Goal: Information Seeking & Learning: Learn about a topic

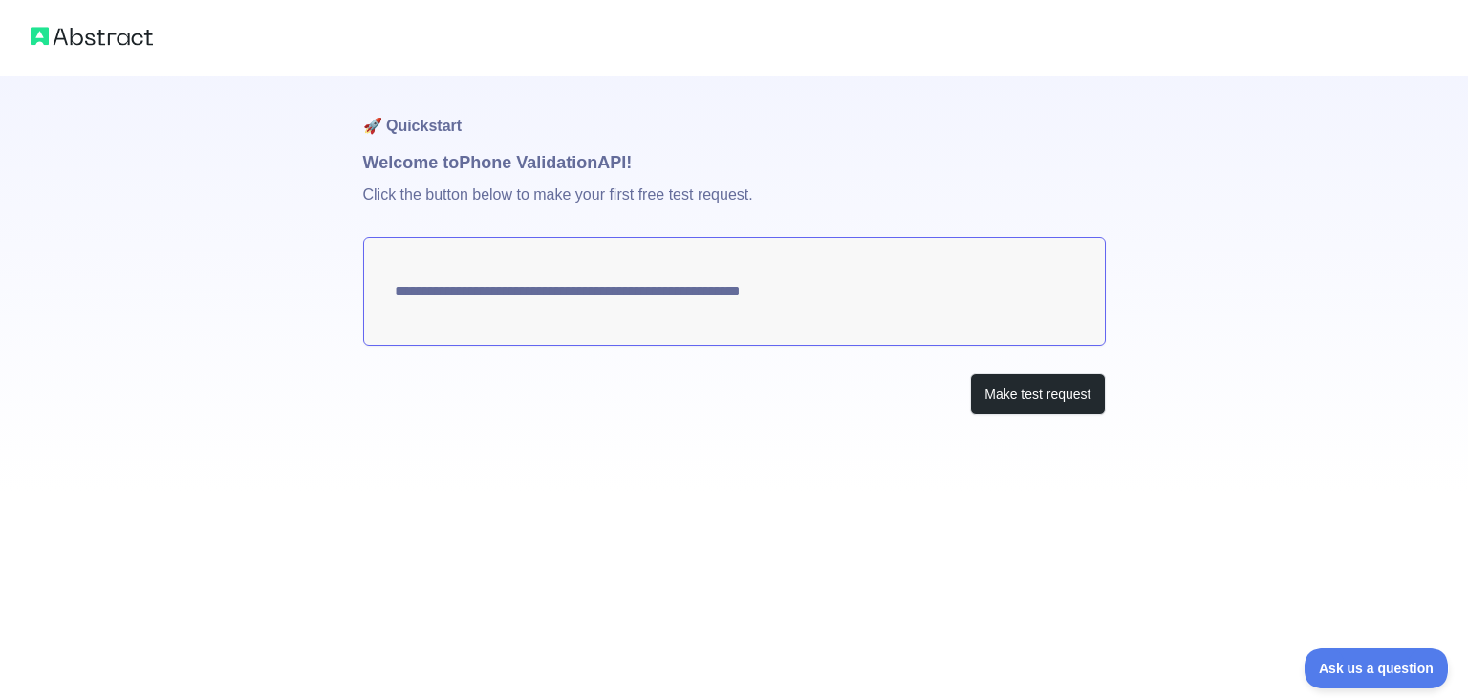
click at [463, 285] on textarea "**********" at bounding box center [734, 291] width 743 height 109
drag, startPoint x: 855, startPoint y: 294, endPoint x: 429, endPoint y: 285, distance: 426.4
click at [429, 285] on textarea "**********" at bounding box center [734, 291] width 743 height 109
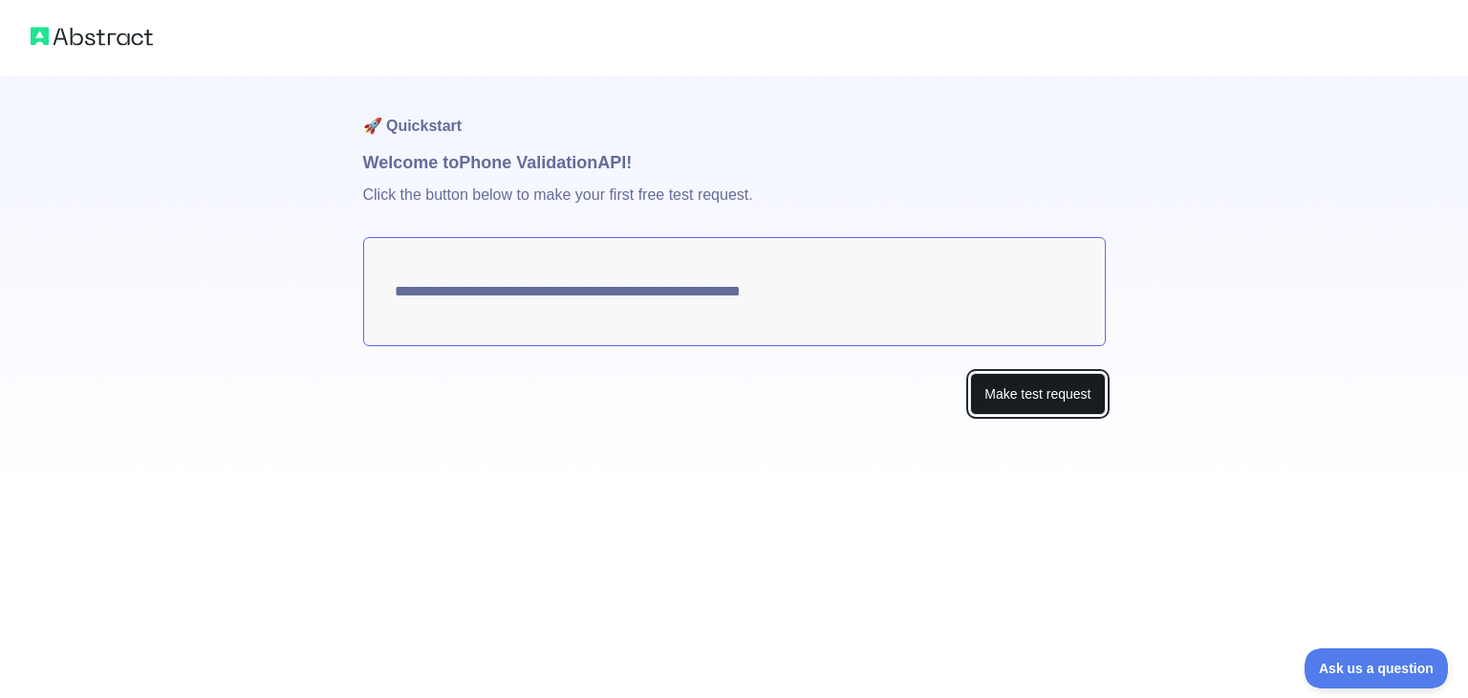
click at [1071, 395] on button "Make test request" at bounding box center [1037, 394] width 135 height 43
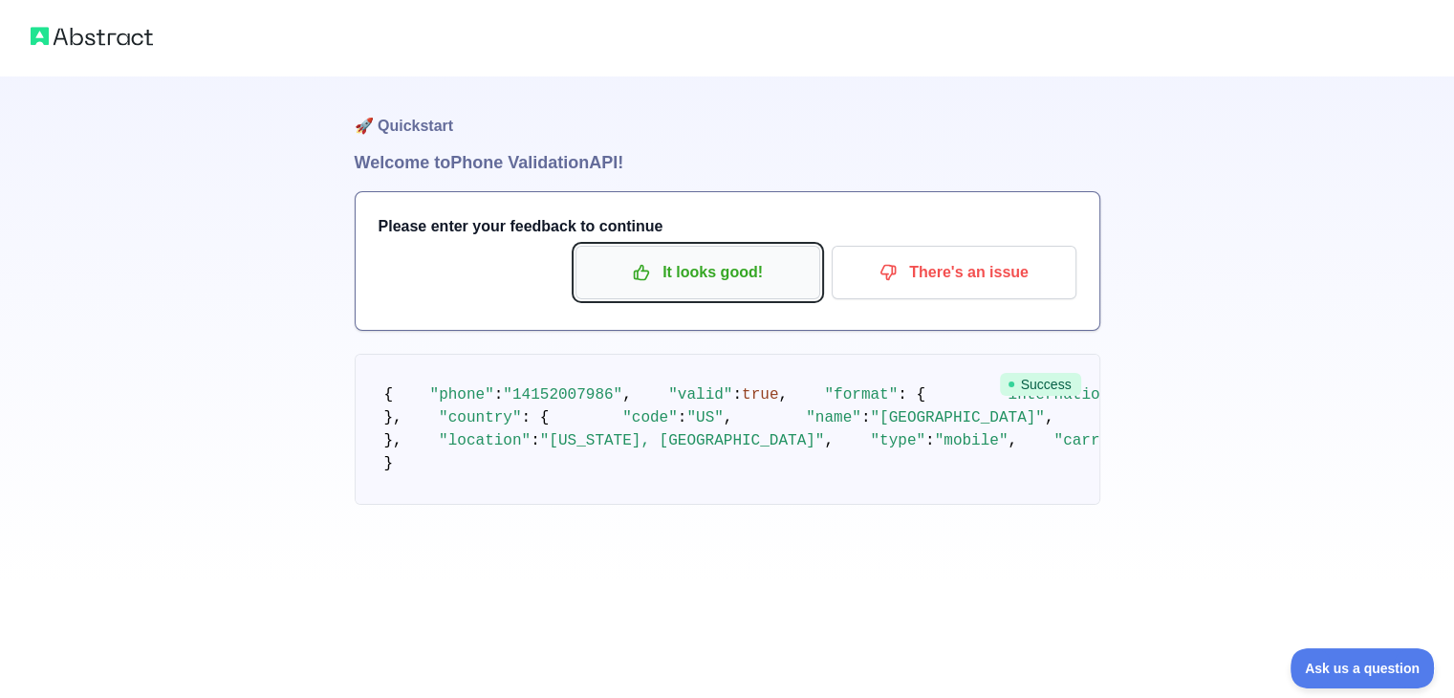
click at [740, 278] on p "It looks good!" at bounding box center [698, 272] width 216 height 32
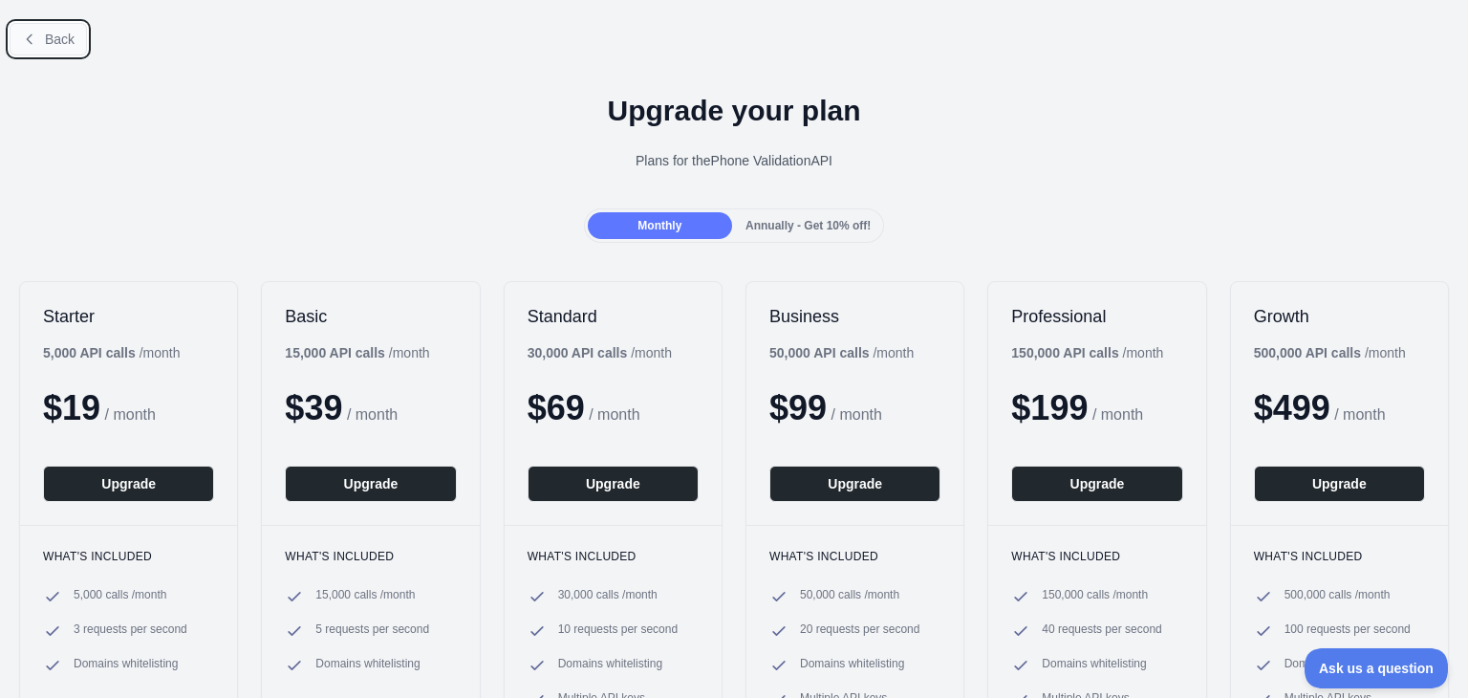
click at [46, 45] on span "Back" at bounding box center [60, 39] width 30 height 15
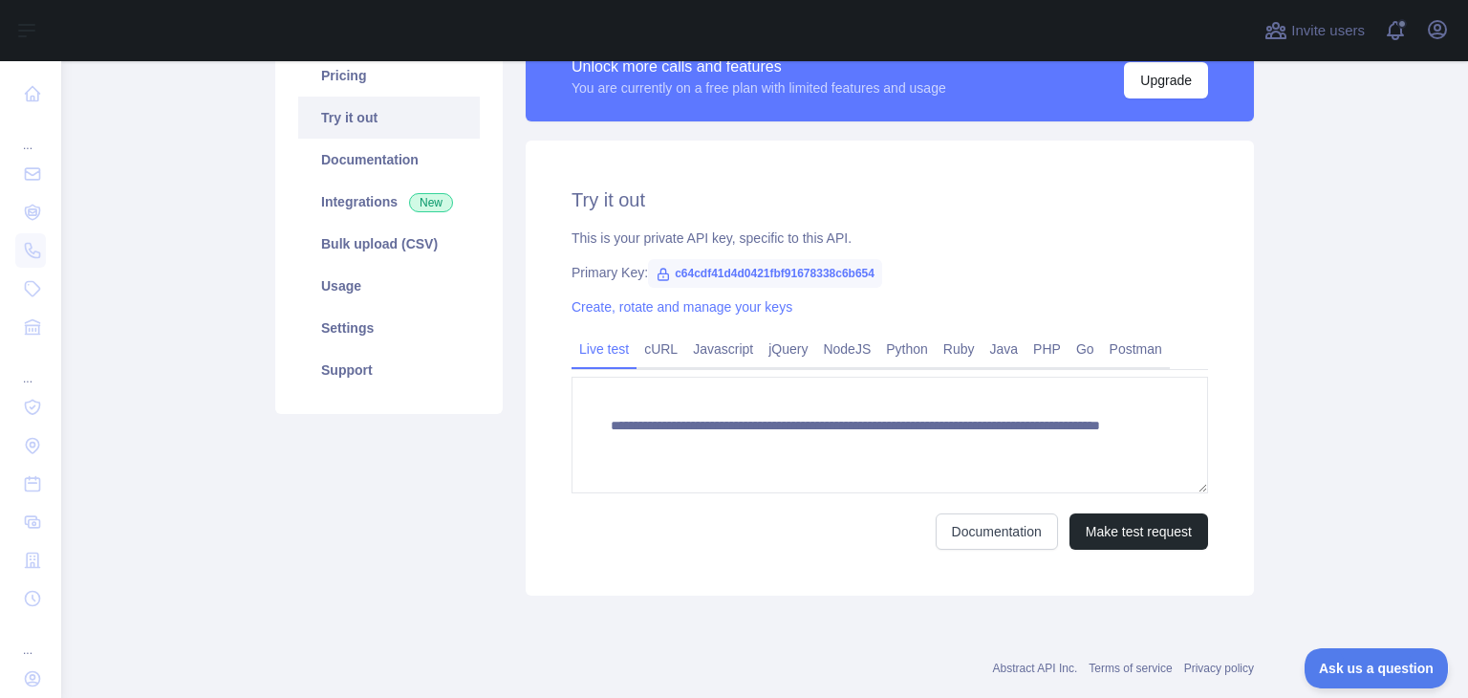
scroll to position [191, 0]
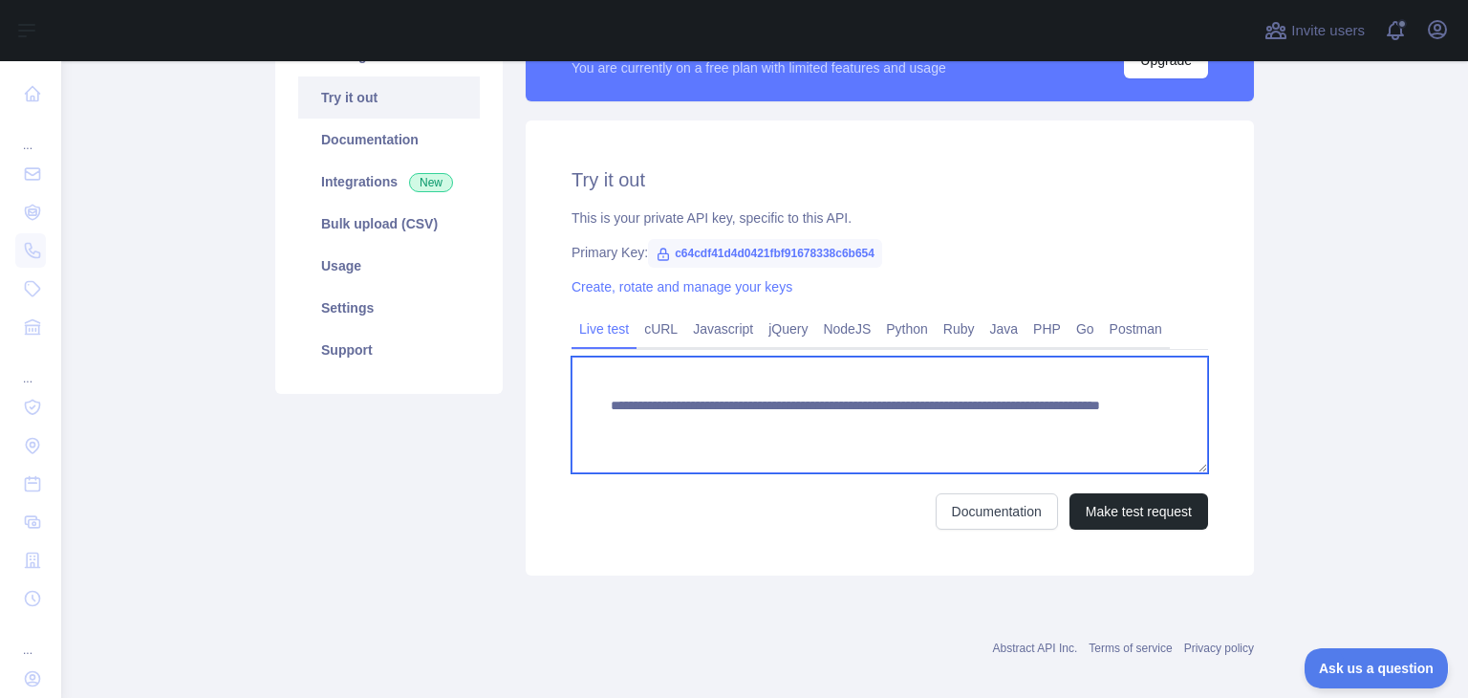
click at [823, 428] on textarea "**********" at bounding box center [890, 415] width 637 height 117
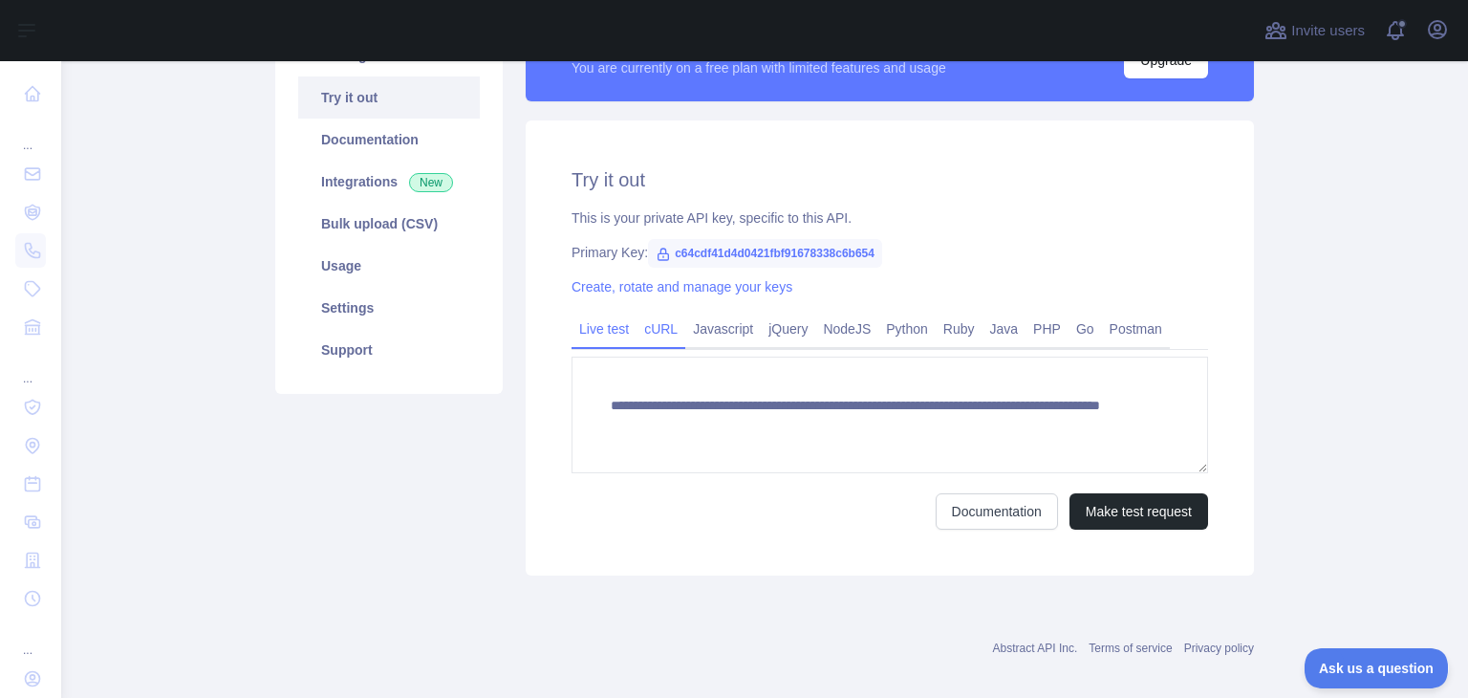
click at [662, 332] on link "cURL" at bounding box center [661, 329] width 49 height 31
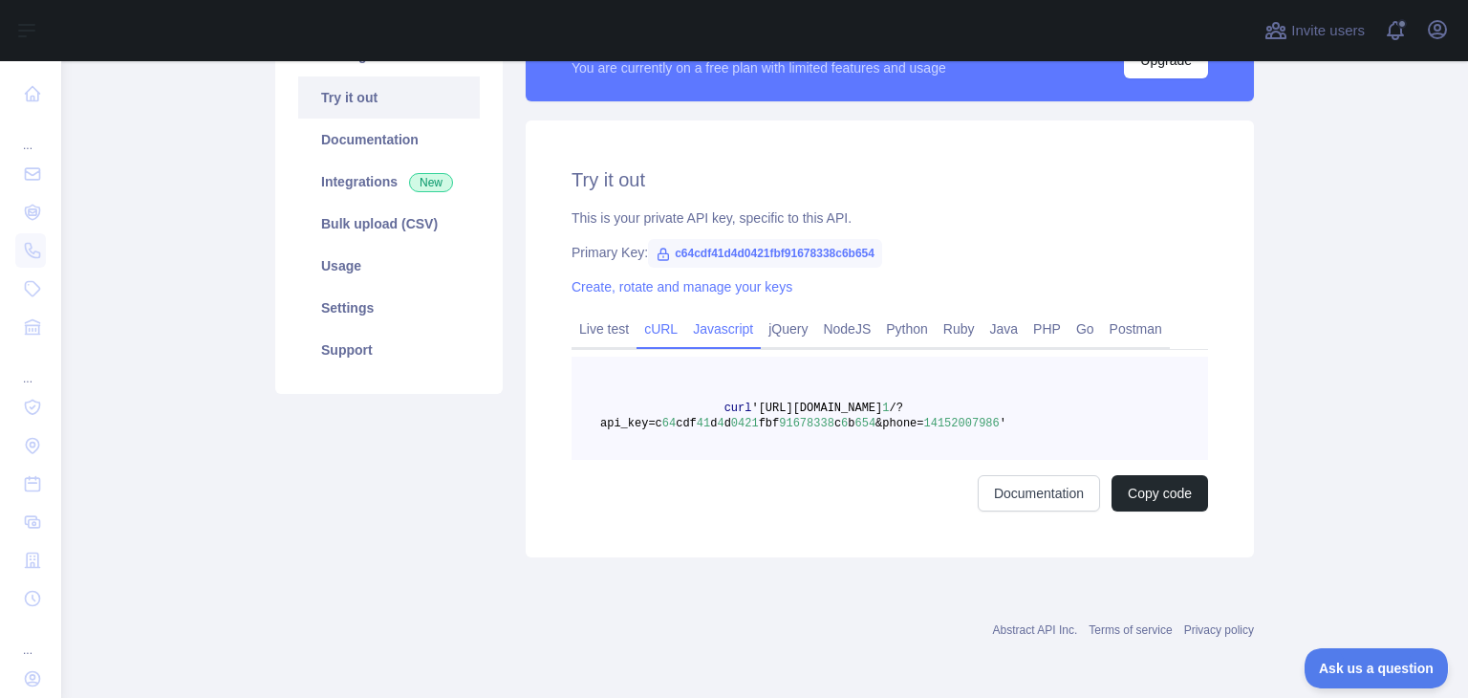
click at [710, 330] on link "Javascript" at bounding box center [723, 329] width 76 height 31
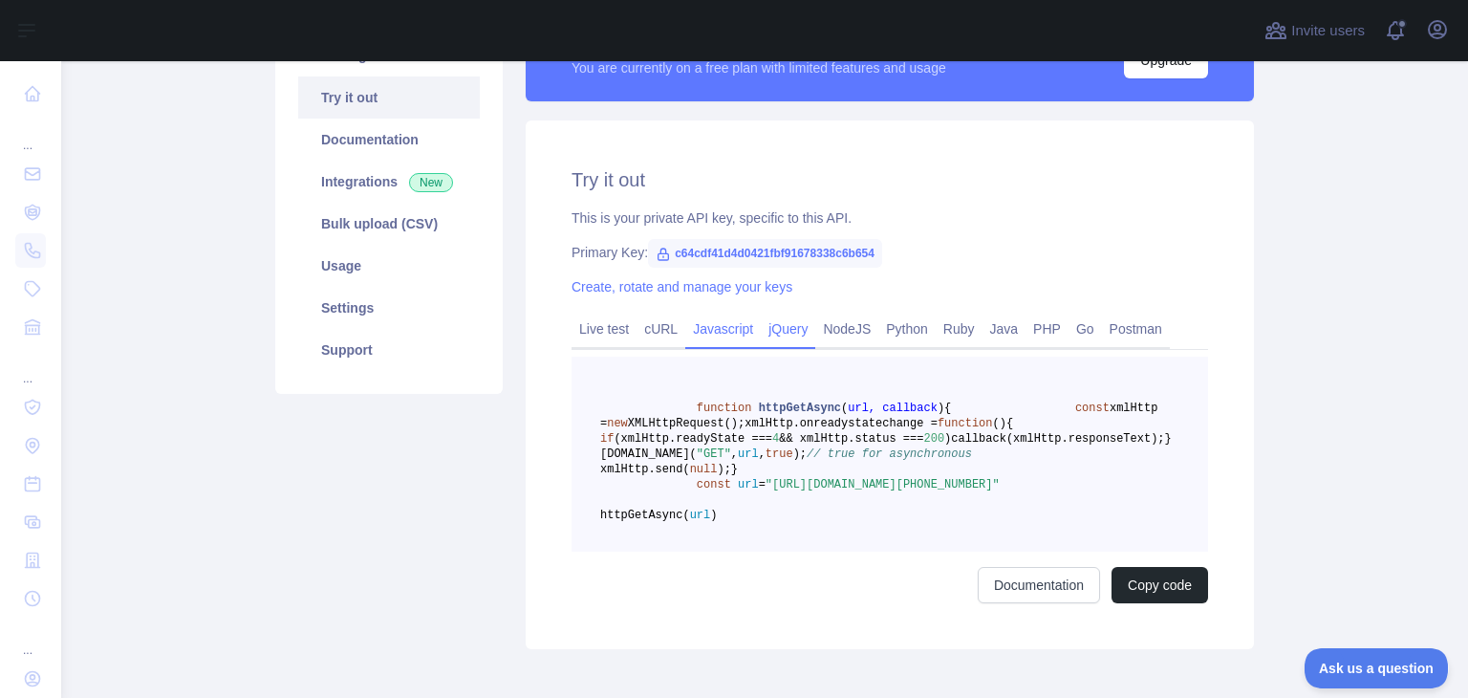
click at [770, 326] on link "jQuery" at bounding box center [788, 329] width 54 height 31
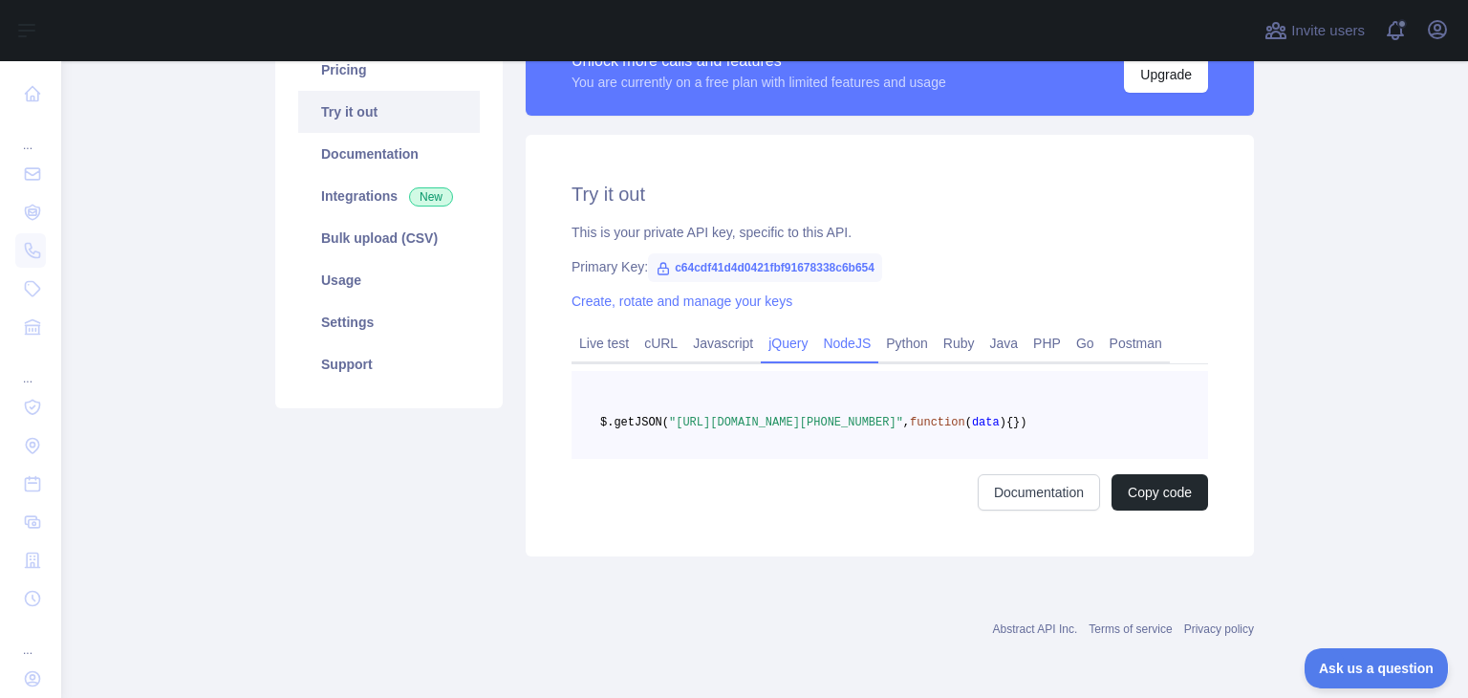
click at [844, 330] on link "NodeJS" at bounding box center [846, 343] width 63 height 31
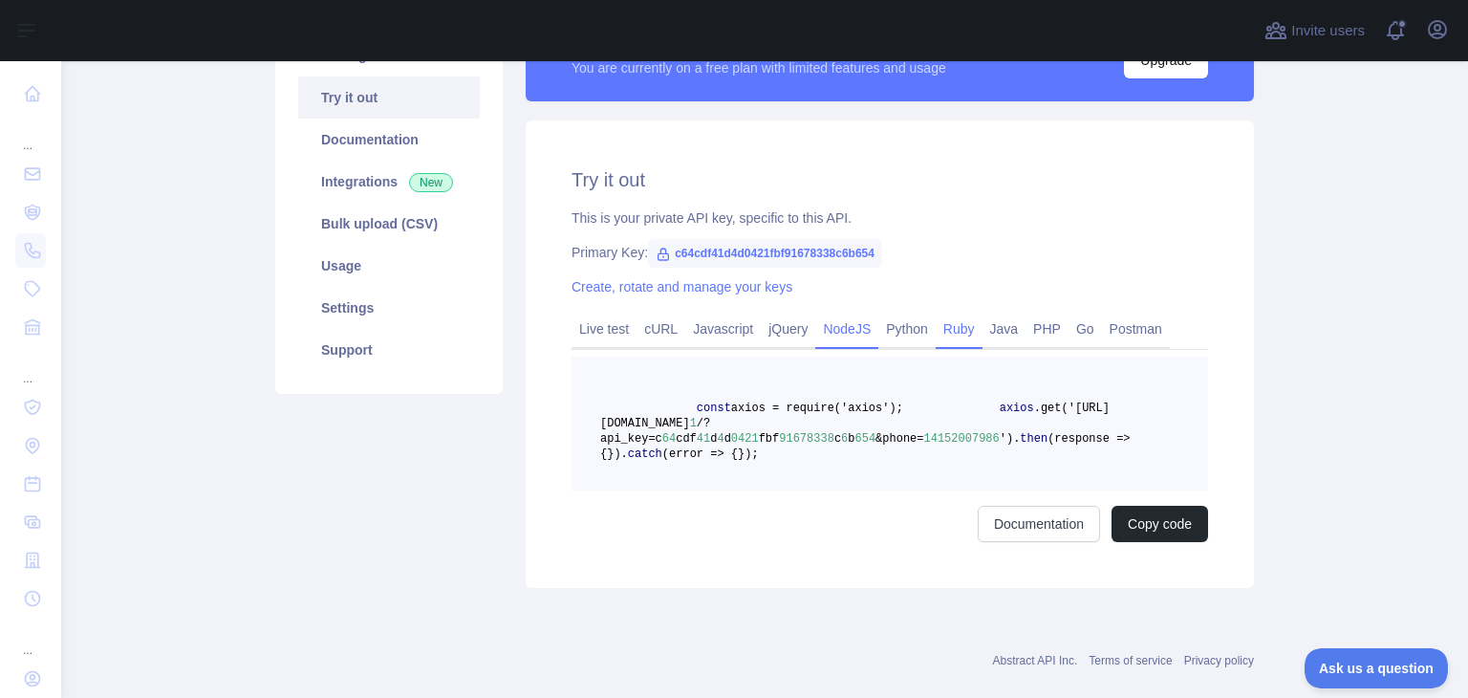
click at [939, 330] on link "Ruby" at bounding box center [959, 329] width 47 height 31
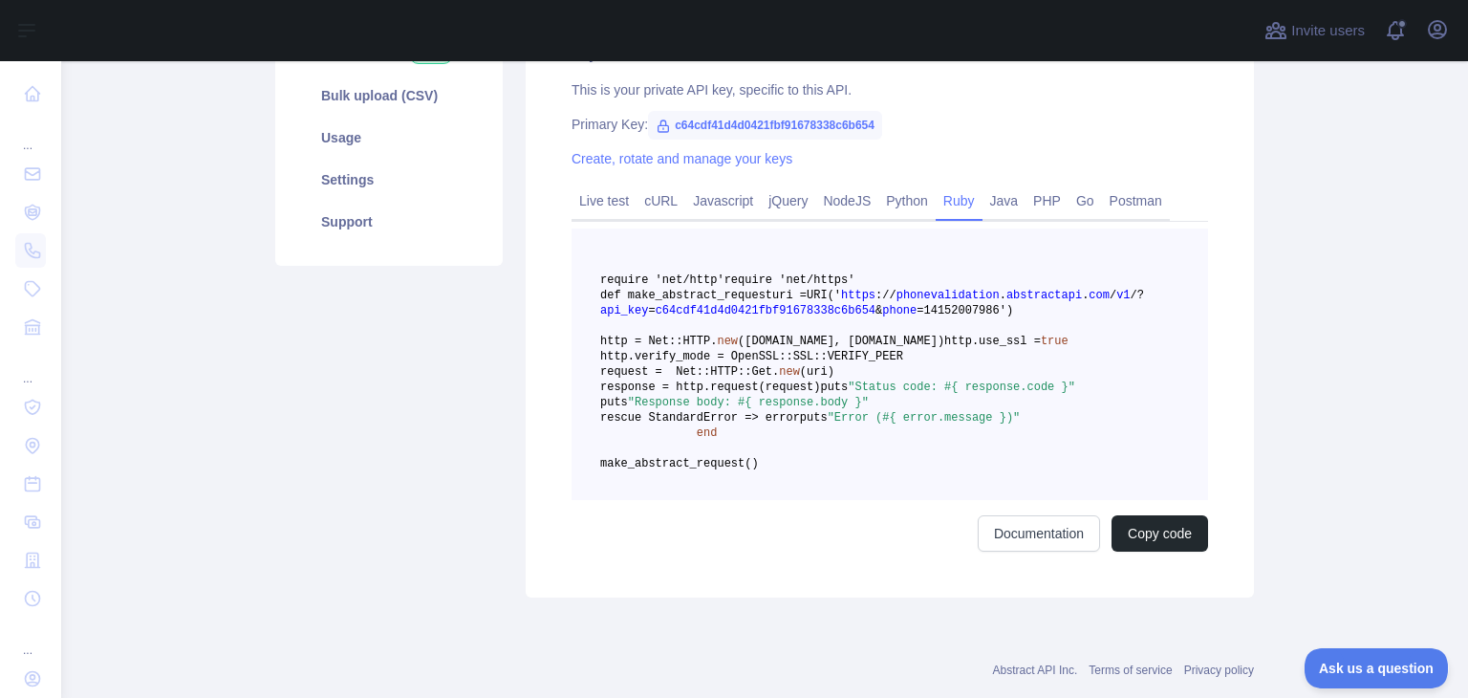
scroll to position [287, 0]
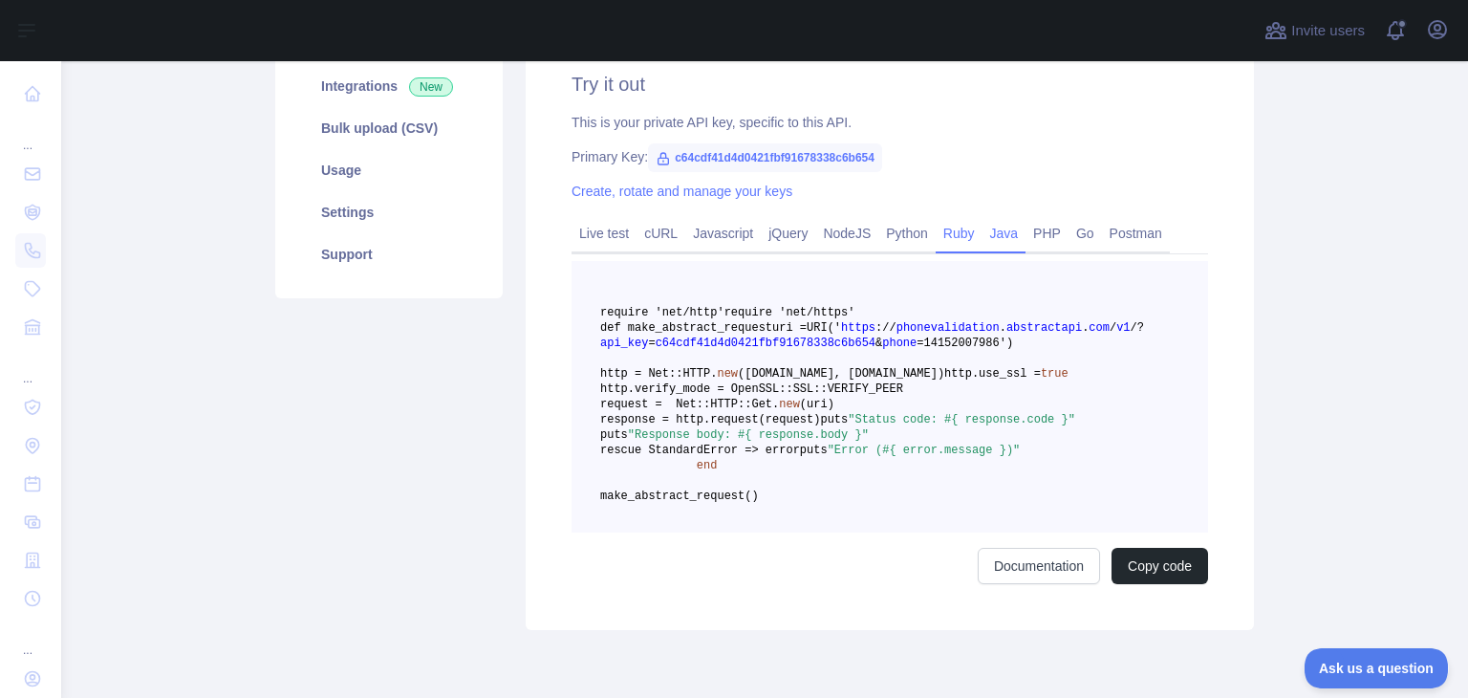
click at [998, 238] on link "Java" at bounding box center [1005, 233] width 44 height 31
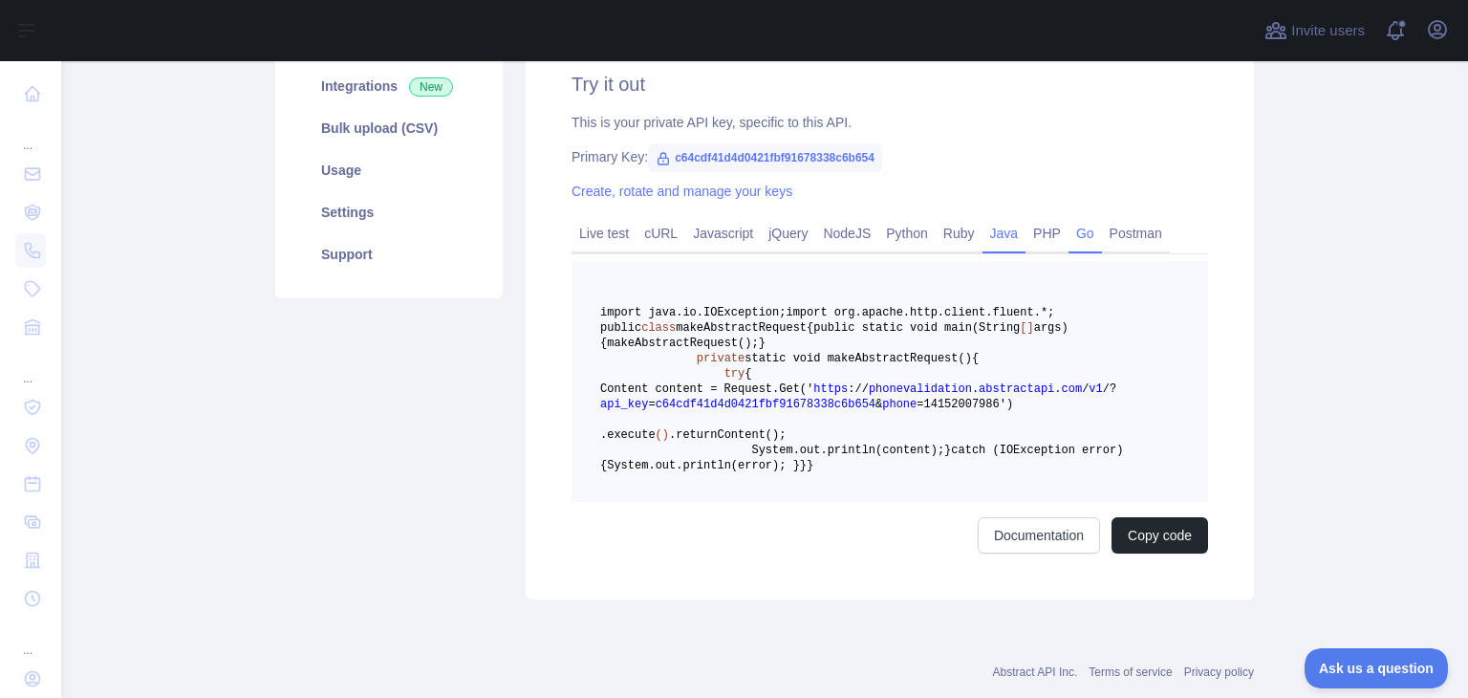
click at [1069, 237] on link "Go" at bounding box center [1085, 233] width 33 height 31
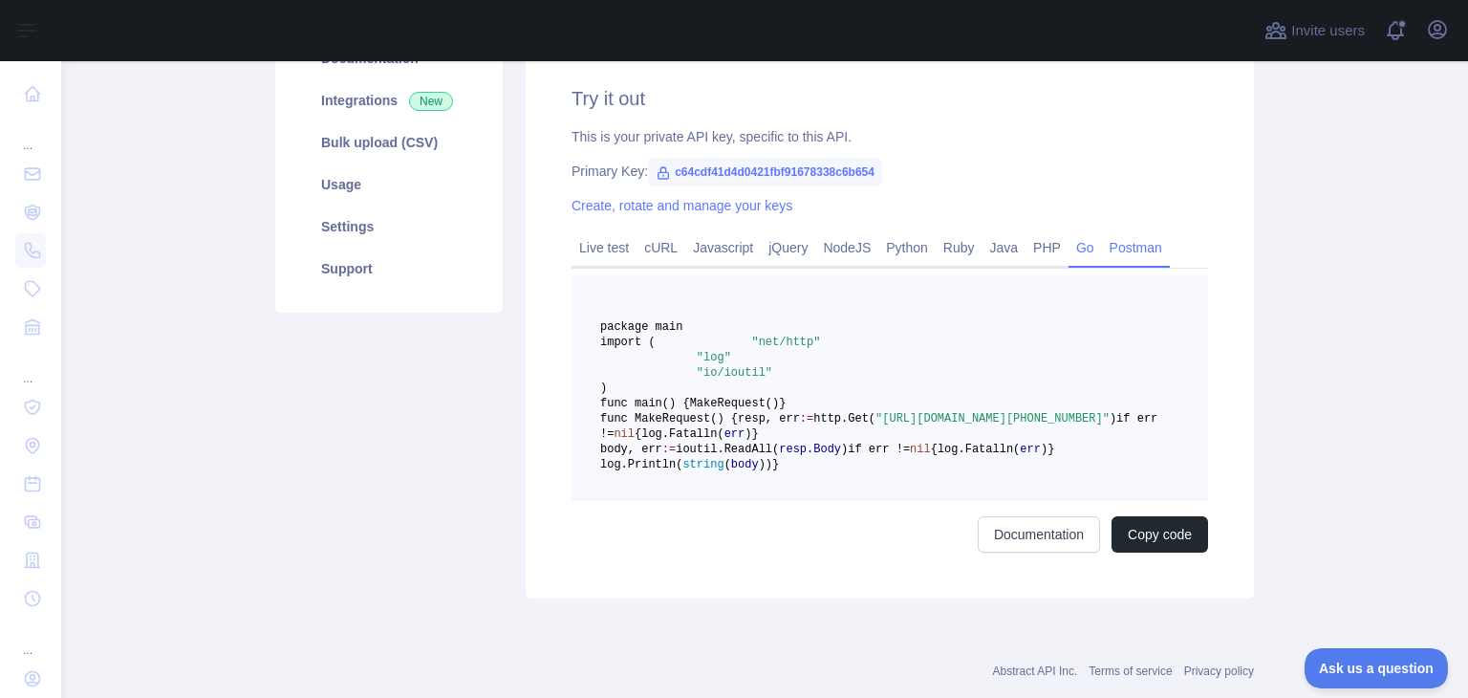
click at [1125, 239] on link "Postman" at bounding box center [1136, 247] width 68 height 31
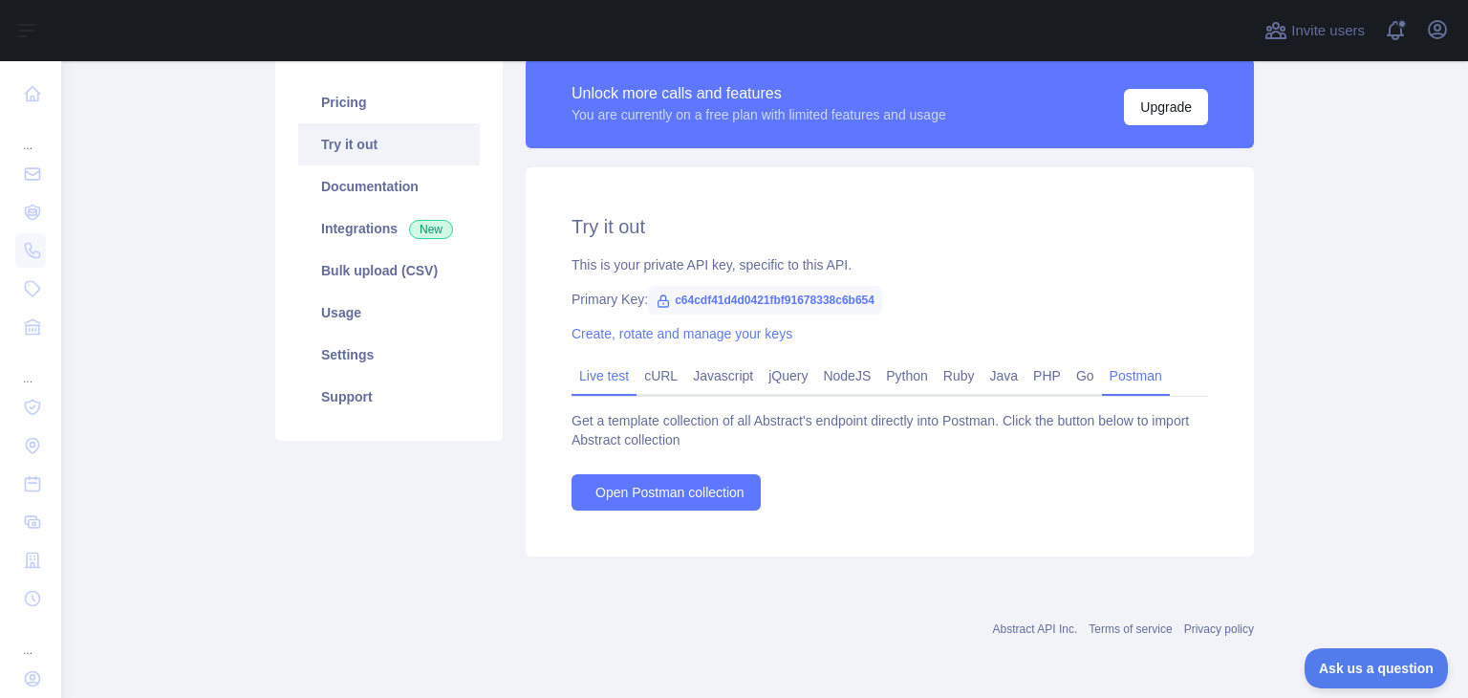
click at [589, 375] on link "Live test" at bounding box center [604, 375] width 65 height 31
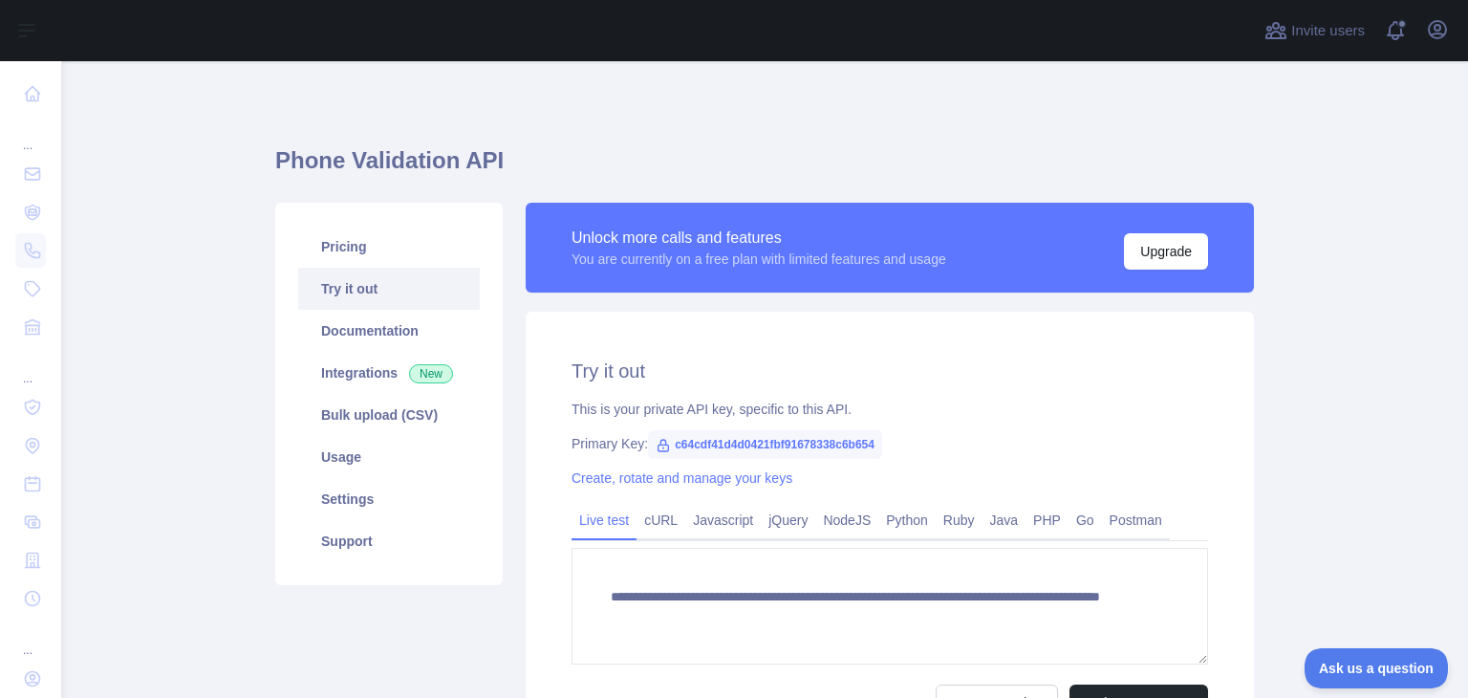
scroll to position [0, 0]
click at [363, 334] on link "Documentation" at bounding box center [389, 331] width 182 height 42
click at [344, 411] on link "Bulk upload (CSV)" at bounding box center [389, 415] width 182 height 42
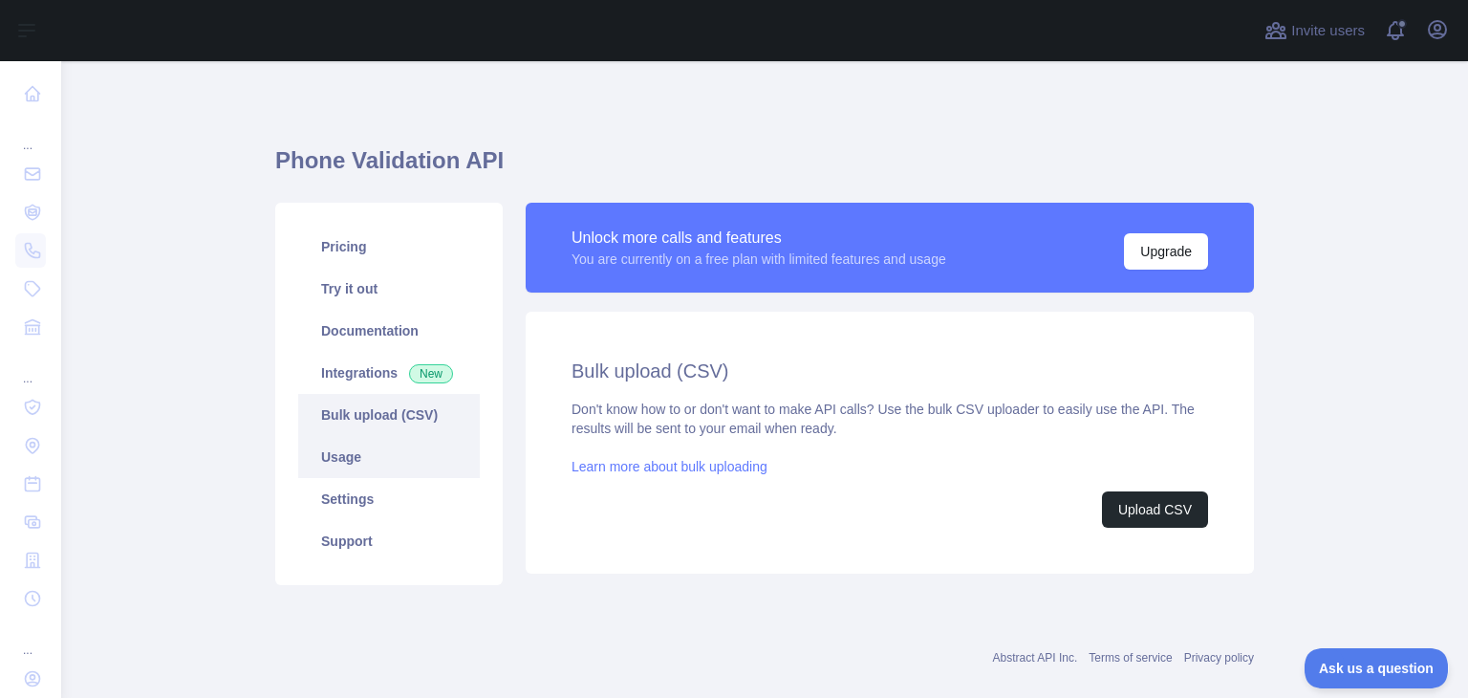
click at [388, 469] on link "Usage" at bounding box center [389, 457] width 182 height 42
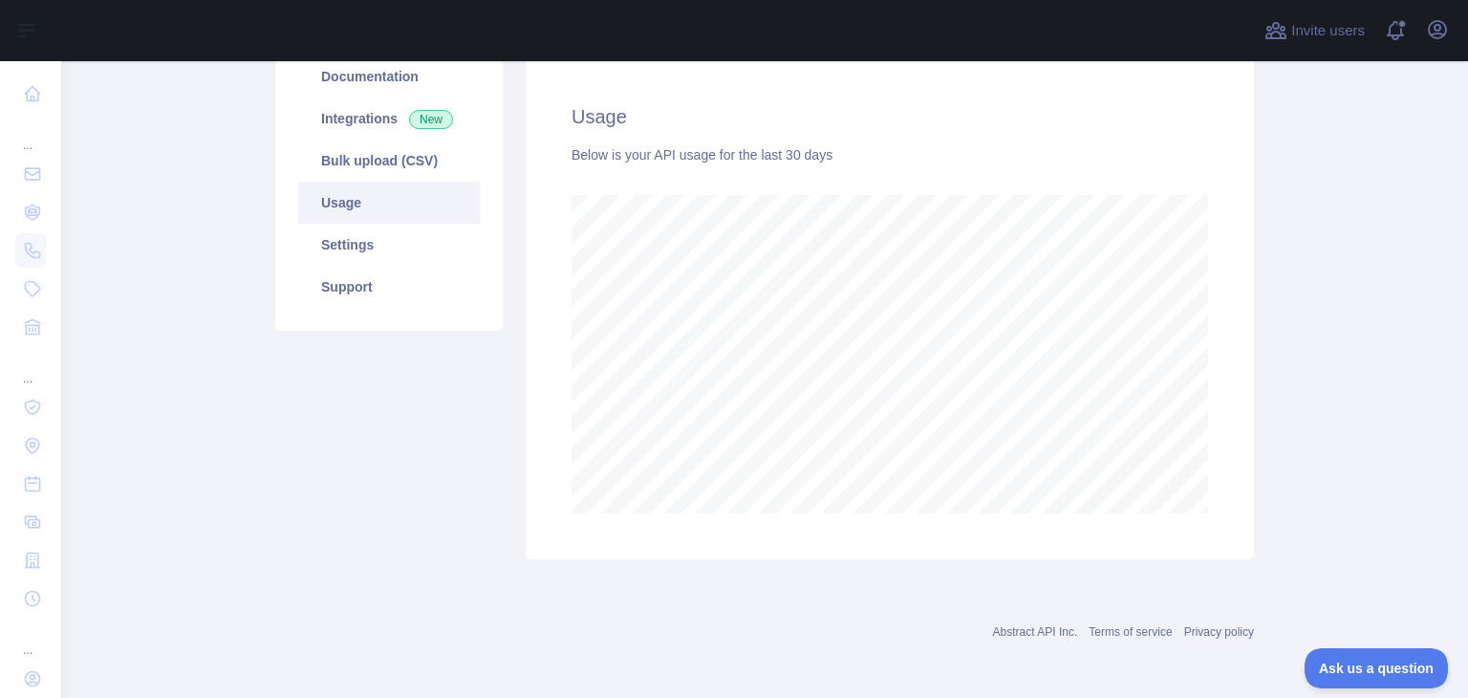
scroll to position [256, 0]
click at [377, 251] on link "Settings" at bounding box center [389, 243] width 182 height 42
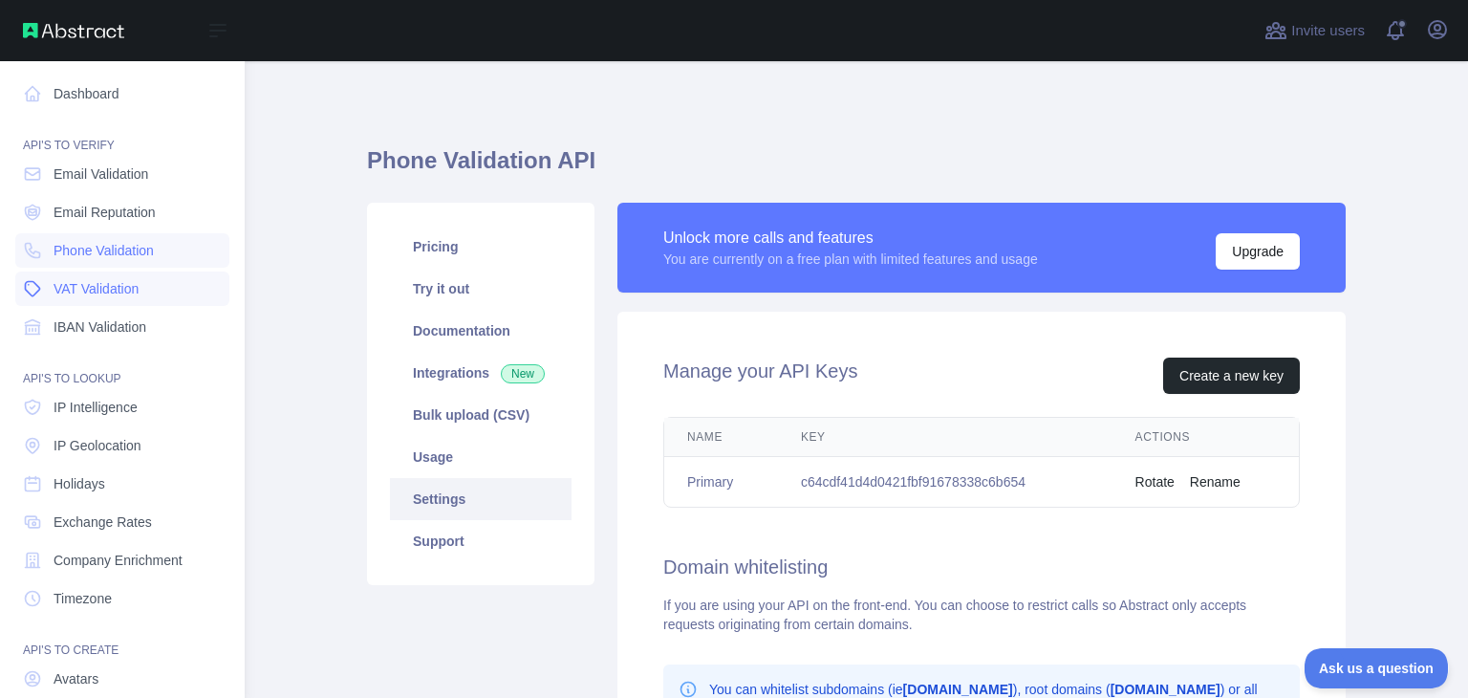
click at [107, 276] on link "VAT Validation" at bounding box center [122, 288] width 214 height 34
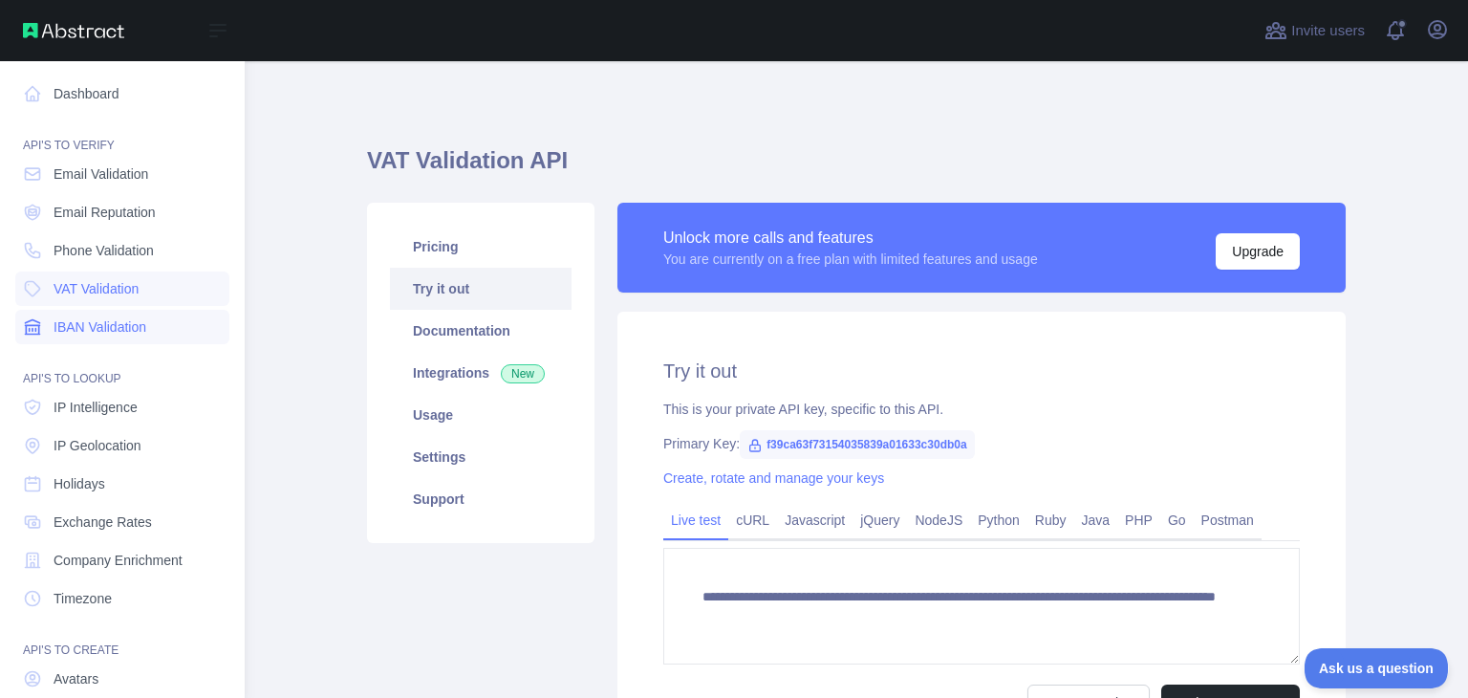
click at [117, 320] on span "IBAN Validation" at bounding box center [100, 326] width 93 height 19
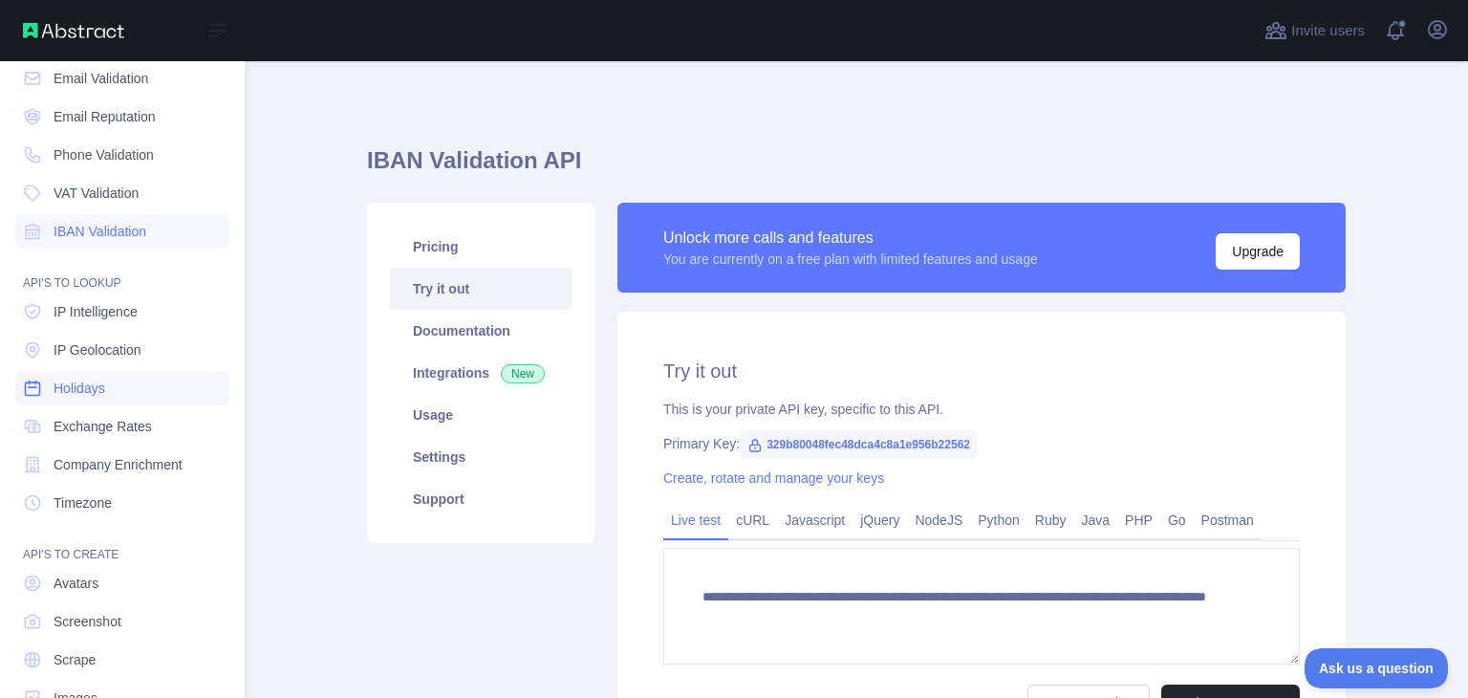
scroll to position [143, 0]
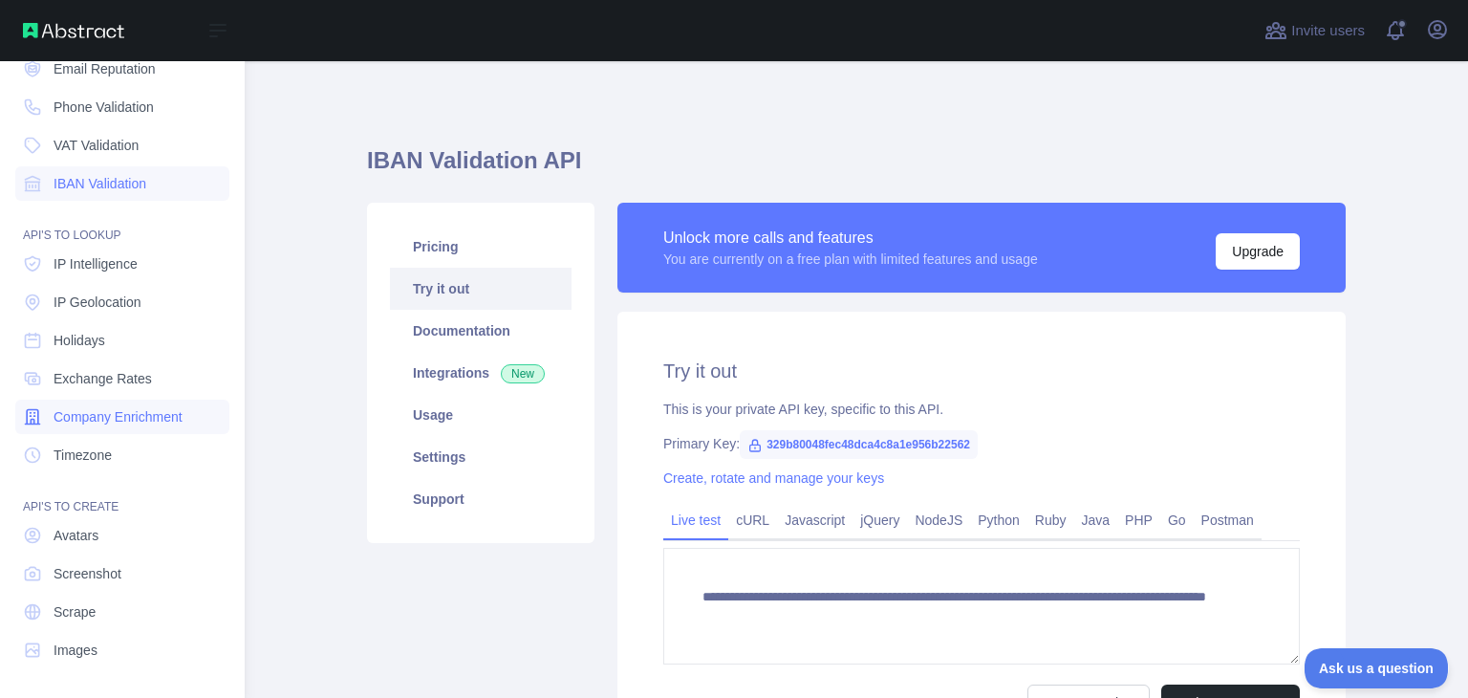
click at [99, 417] on span "Company Enrichment" at bounding box center [118, 416] width 129 height 19
click at [95, 377] on span "Exchange Rates" at bounding box center [103, 378] width 98 height 19
click at [141, 412] on span "Company Enrichment" at bounding box center [118, 416] width 129 height 19
click at [111, 376] on span "Exchange Rates" at bounding box center [103, 378] width 98 height 19
click at [107, 341] on link "Holidays" at bounding box center [122, 340] width 214 height 34
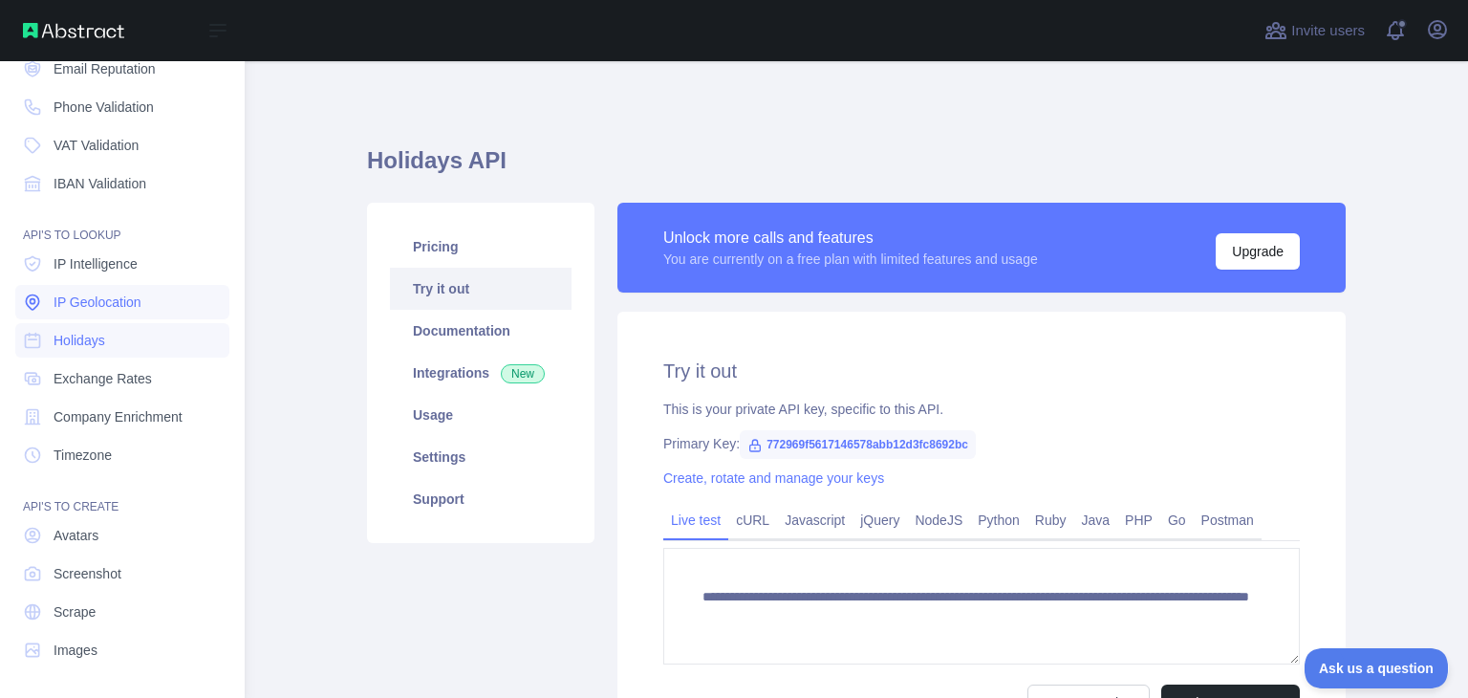
click at [120, 306] on span "IP Geolocation" at bounding box center [98, 301] width 88 height 19
click at [120, 261] on span "IP Intelligence" at bounding box center [96, 263] width 84 height 19
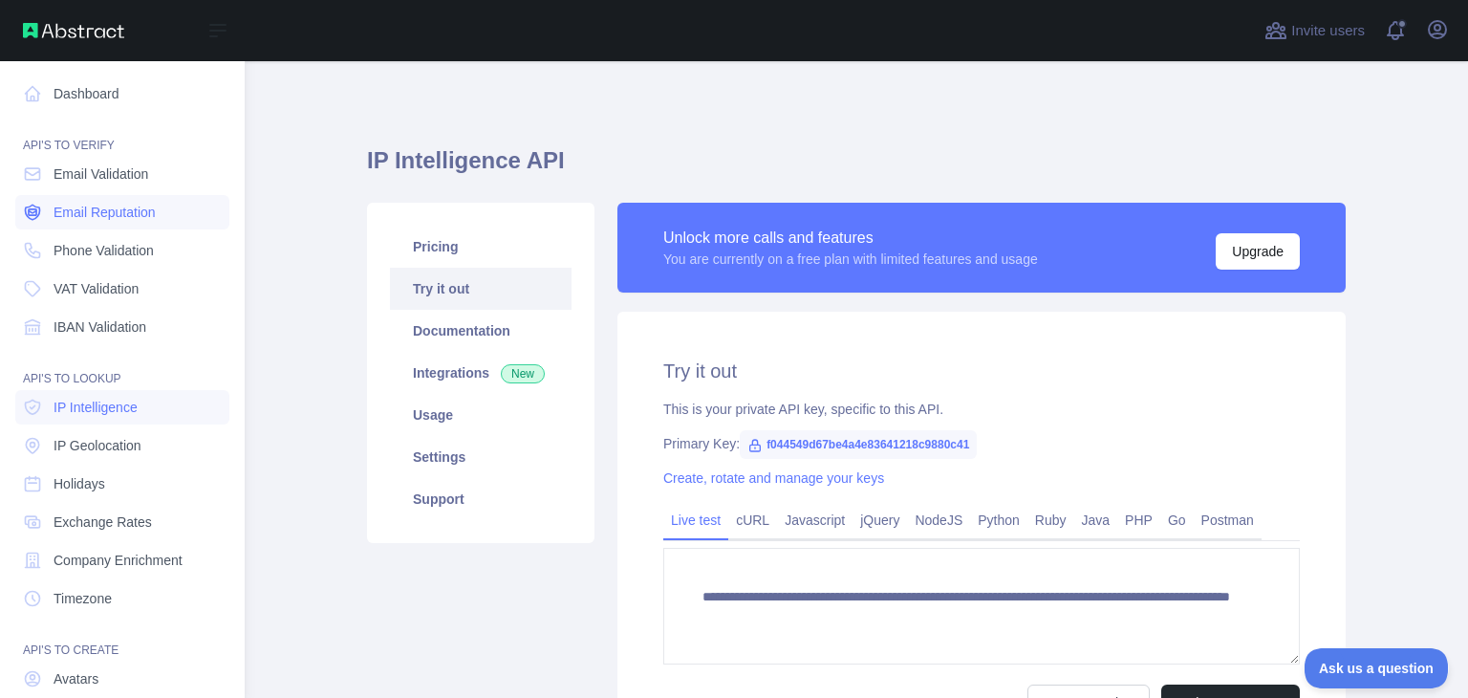
click at [141, 223] on link "Email Reputation" at bounding box center [122, 212] width 214 height 34
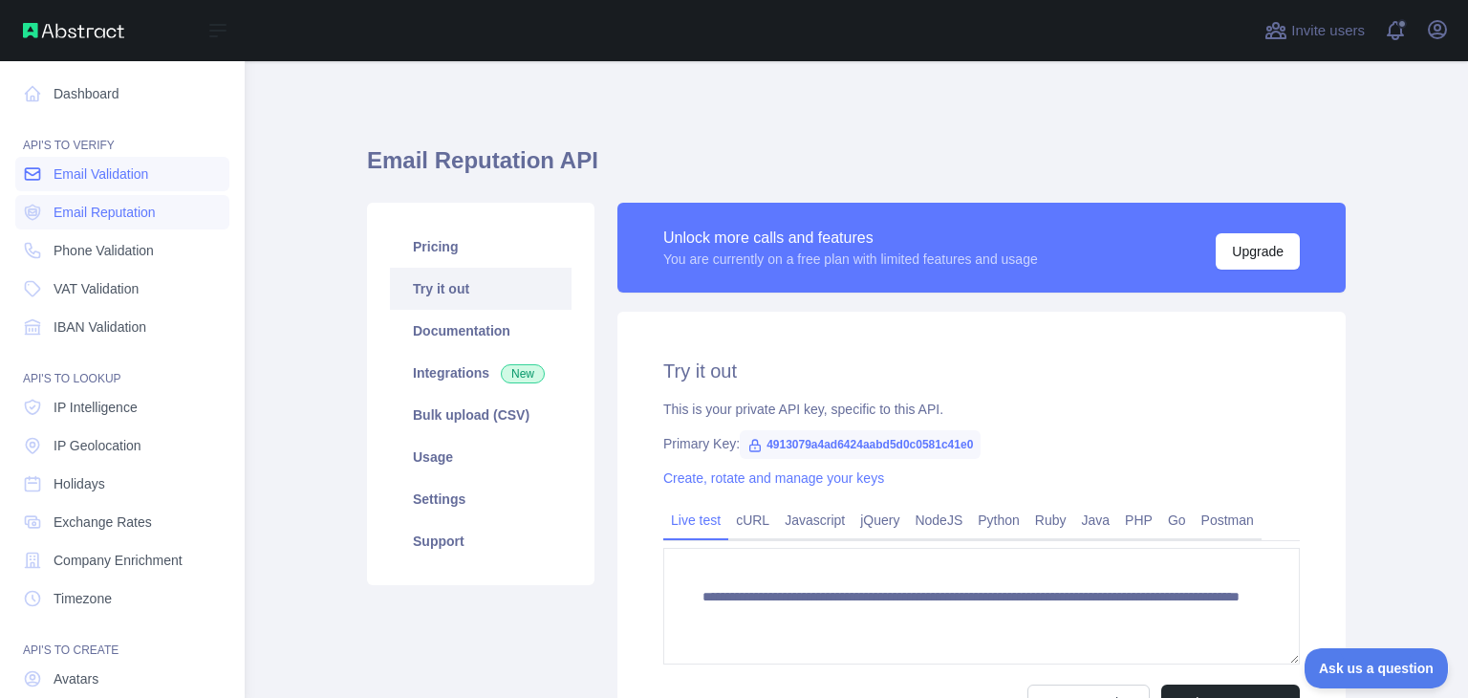
click at [132, 168] on span "Email Validation" at bounding box center [101, 173] width 95 height 19
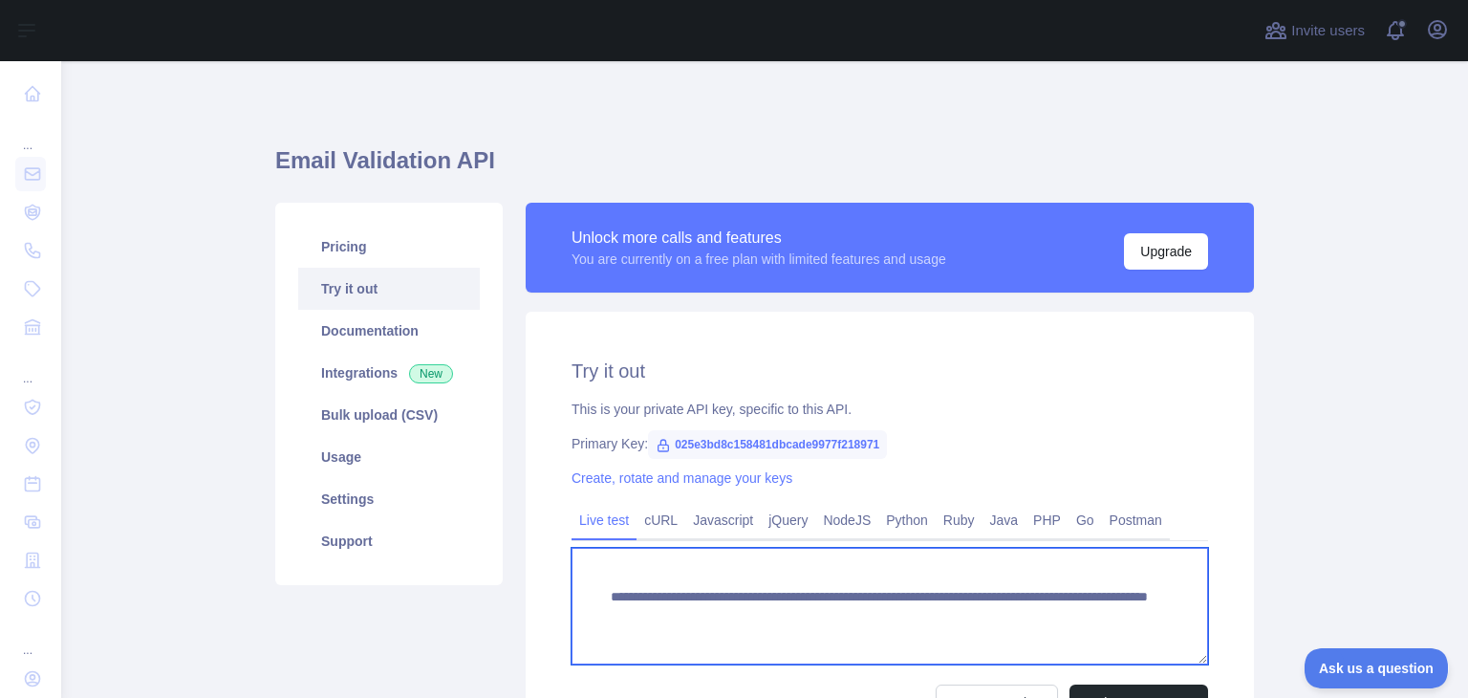
drag, startPoint x: 1093, startPoint y: 620, endPoint x: 577, endPoint y: 576, distance: 518.0
click at [577, 576] on textarea "**********" at bounding box center [890, 606] width 637 height 117
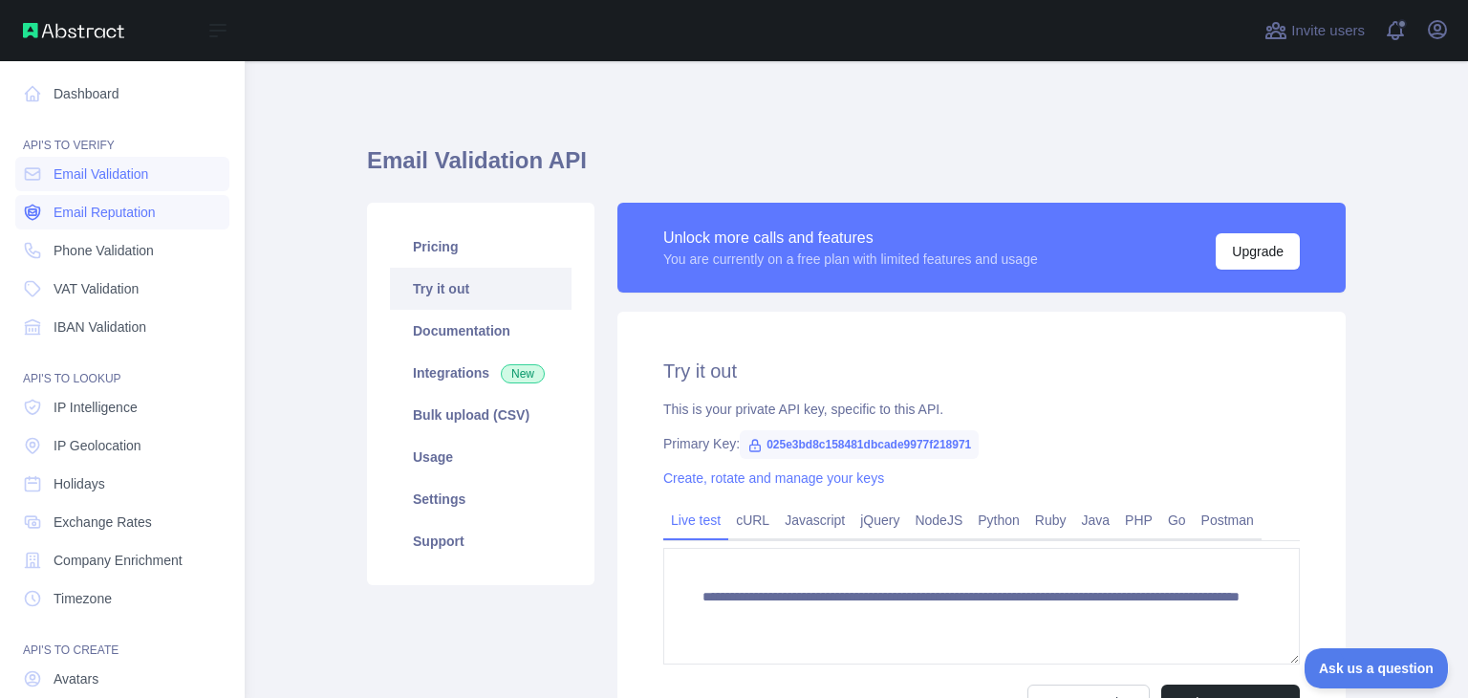
click at [87, 213] on span "Email Reputation" at bounding box center [105, 212] width 102 height 19
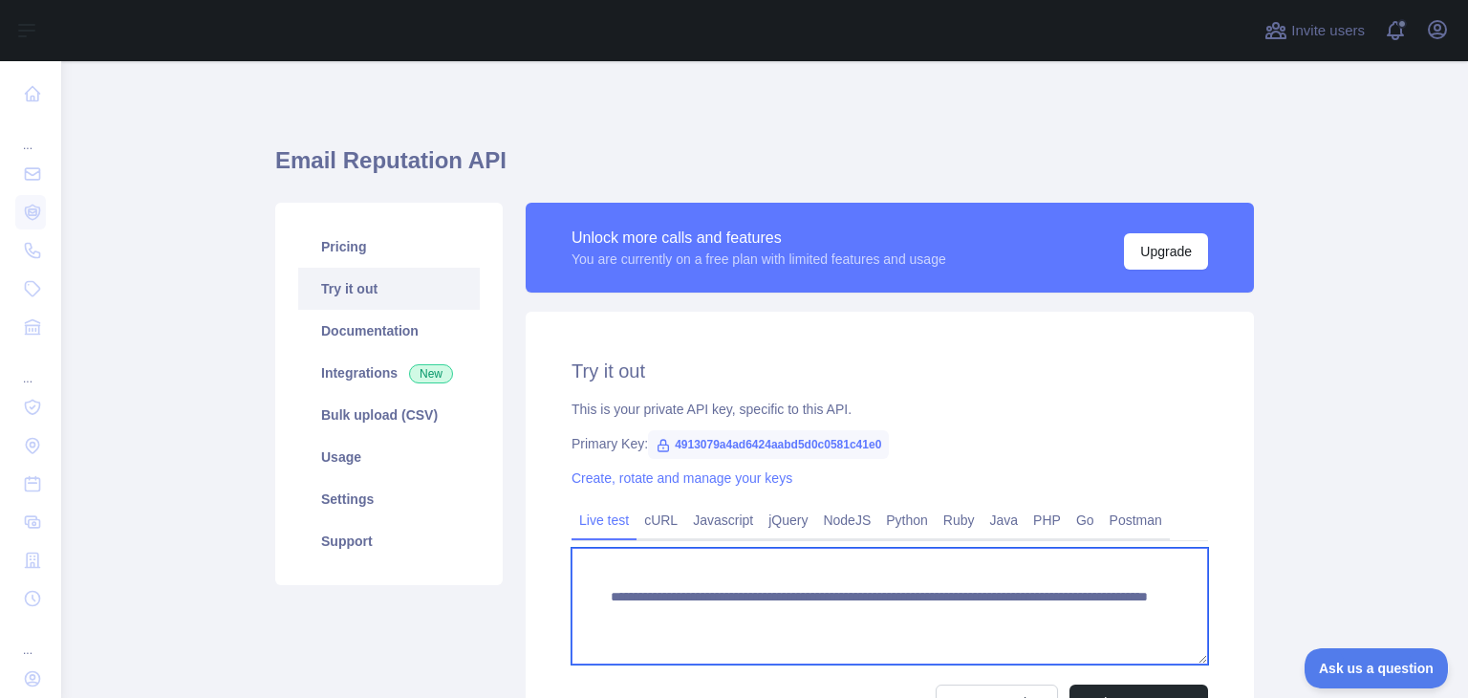
drag, startPoint x: 938, startPoint y: 622, endPoint x: 600, endPoint y: 573, distance: 341.1
click at [600, 573] on textarea "**********" at bounding box center [890, 606] width 637 height 117
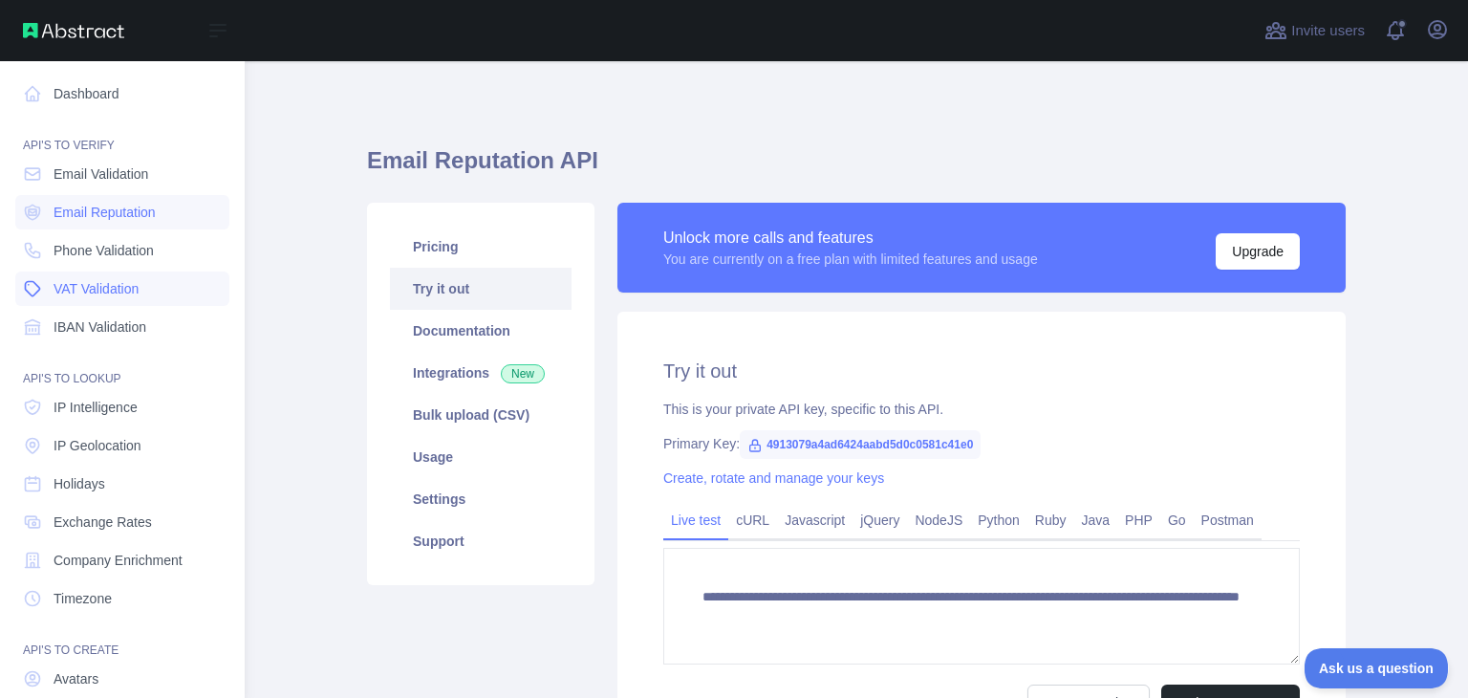
click at [116, 295] on span "VAT Validation" at bounding box center [96, 288] width 85 height 19
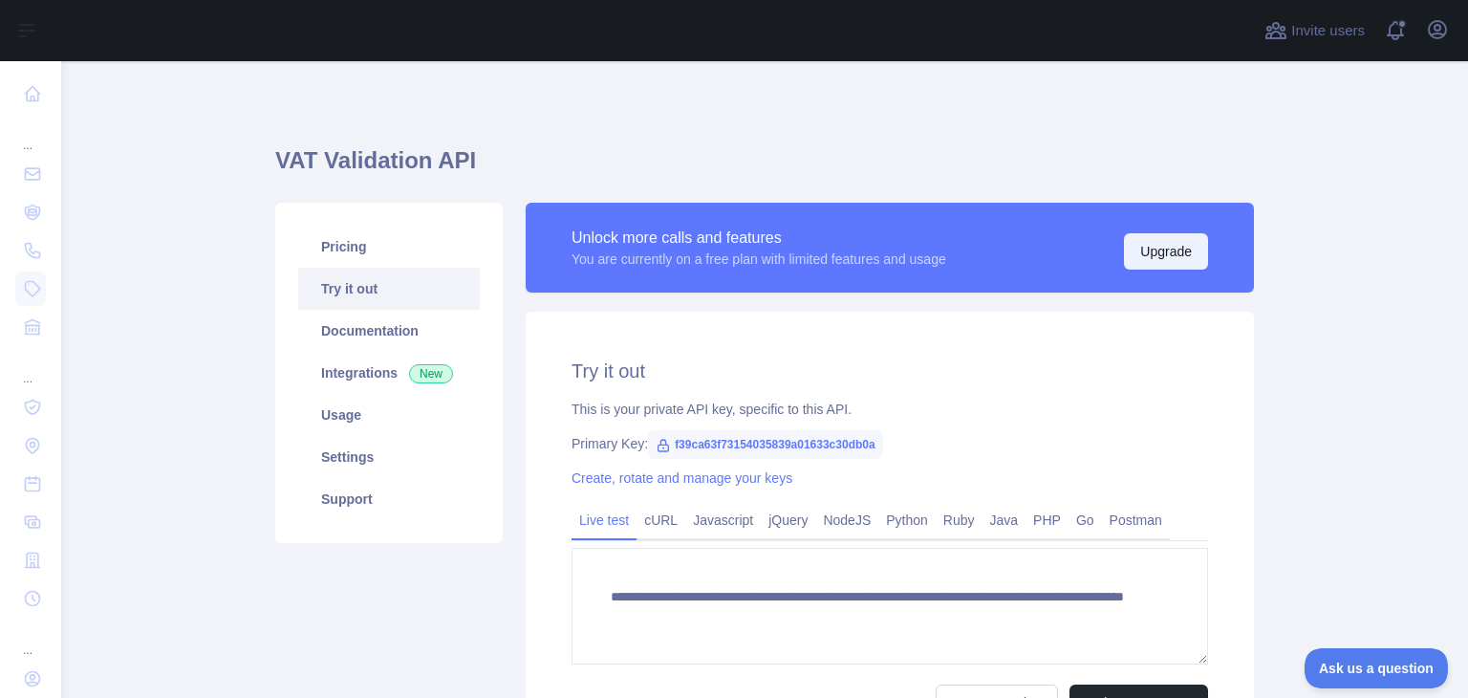
click at [1160, 255] on button "Upgrade" at bounding box center [1166, 251] width 84 height 36
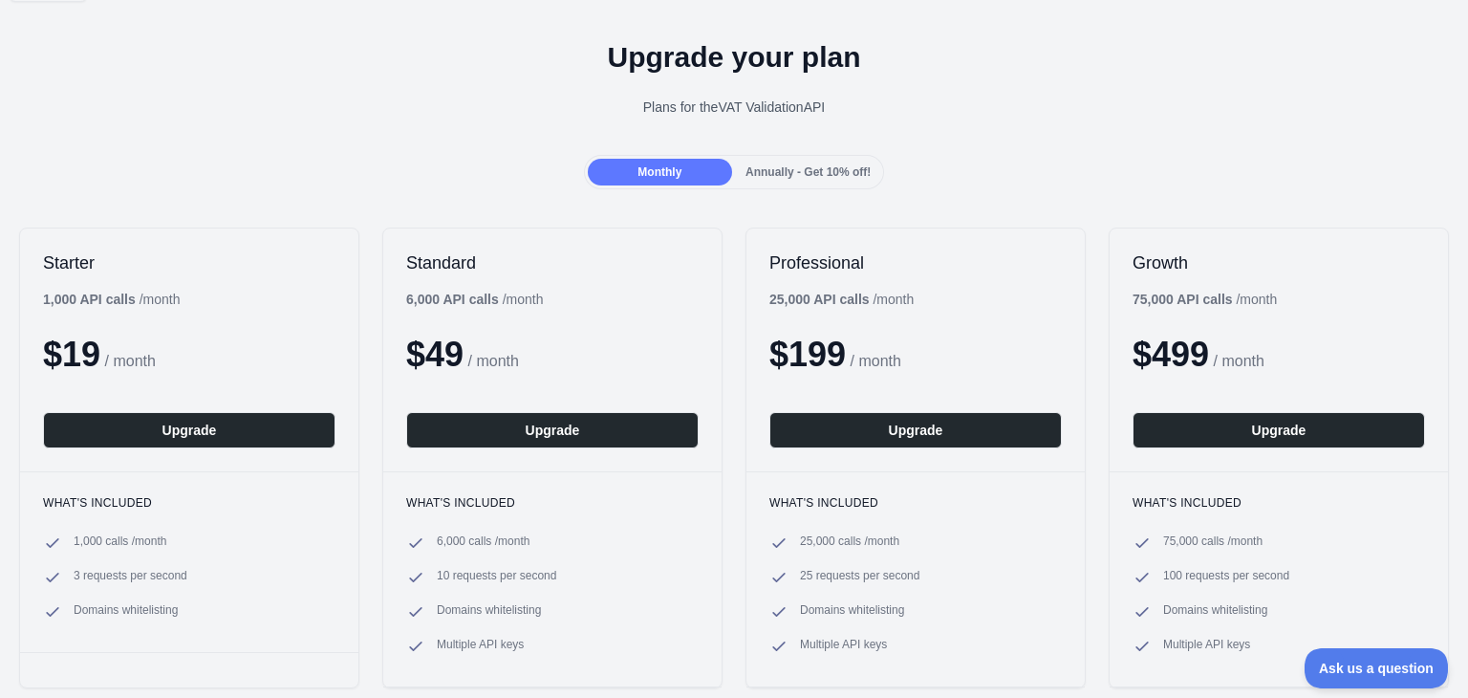
scroll to position [96, 0]
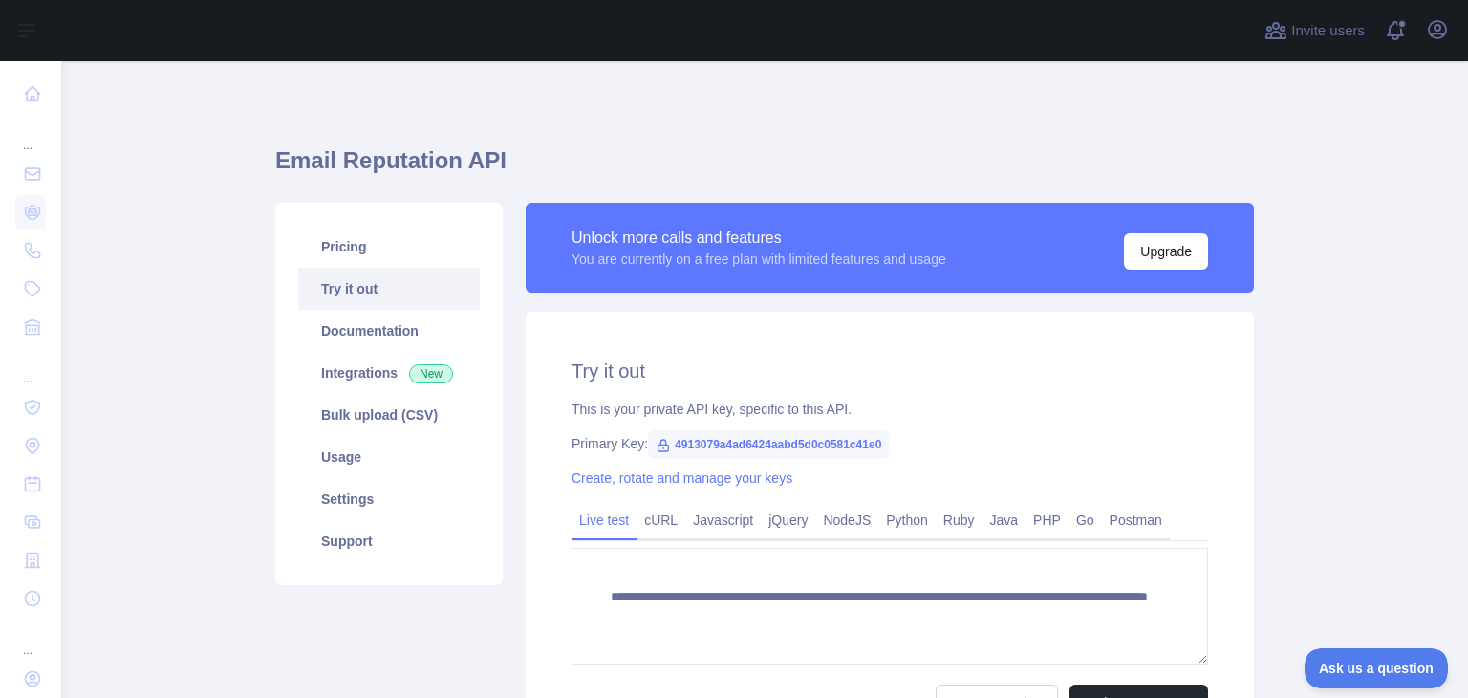
type textarea "**********"
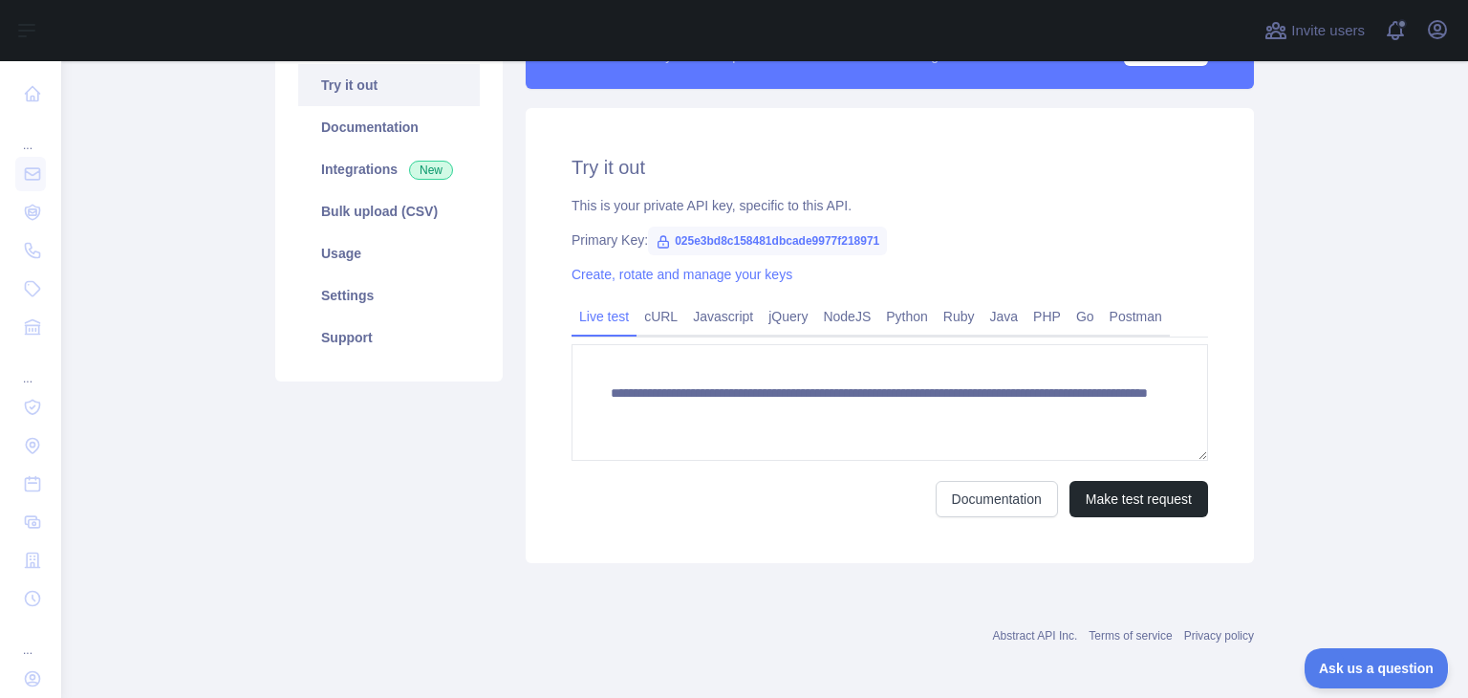
scroll to position [209, 0]
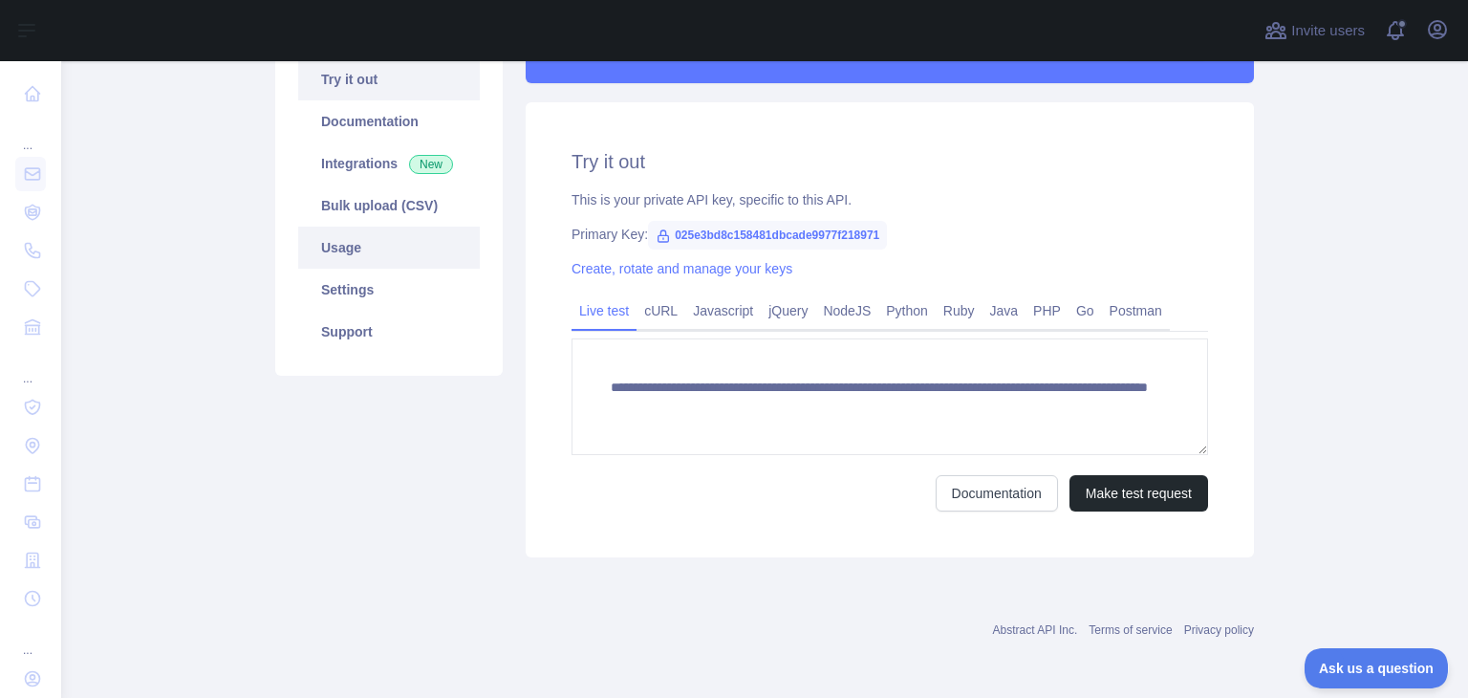
click at [341, 257] on link "Usage" at bounding box center [389, 248] width 182 height 42
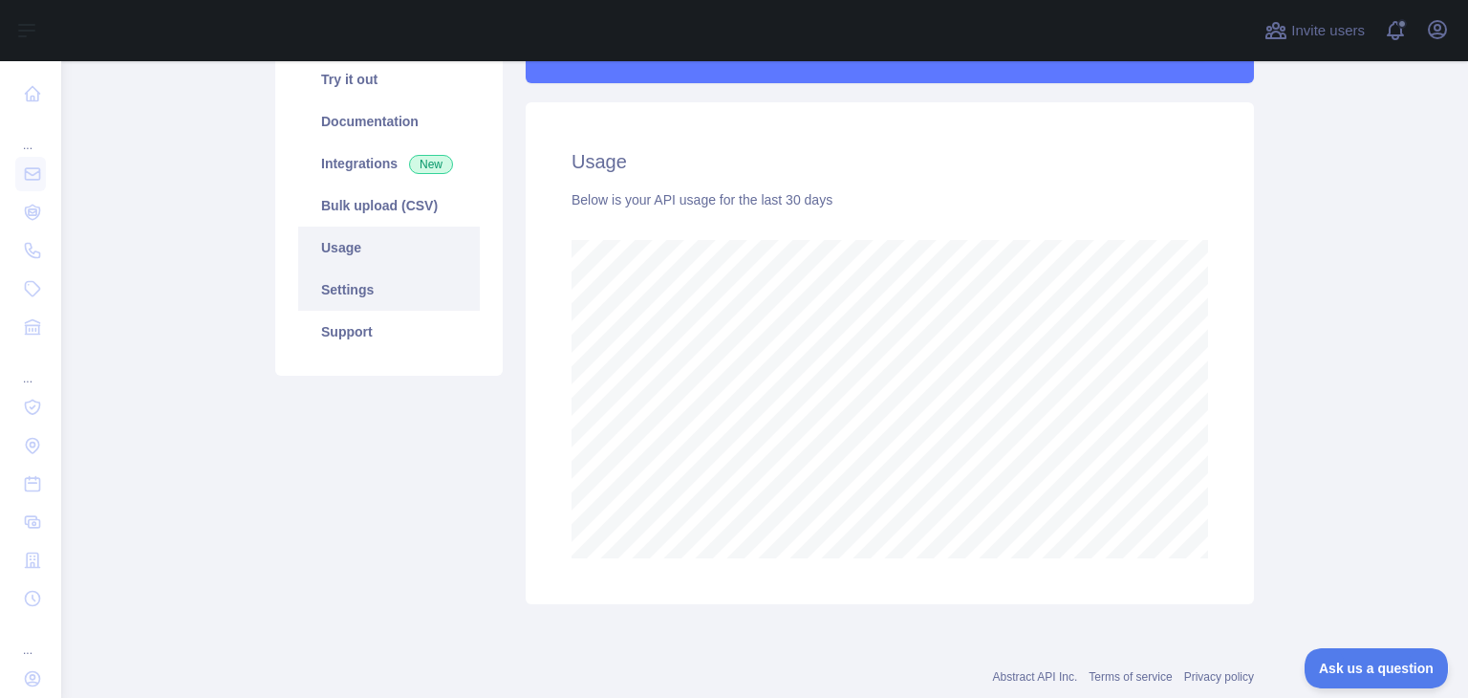
scroll to position [636, 1392]
click at [363, 290] on link "Settings" at bounding box center [389, 290] width 182 height 42
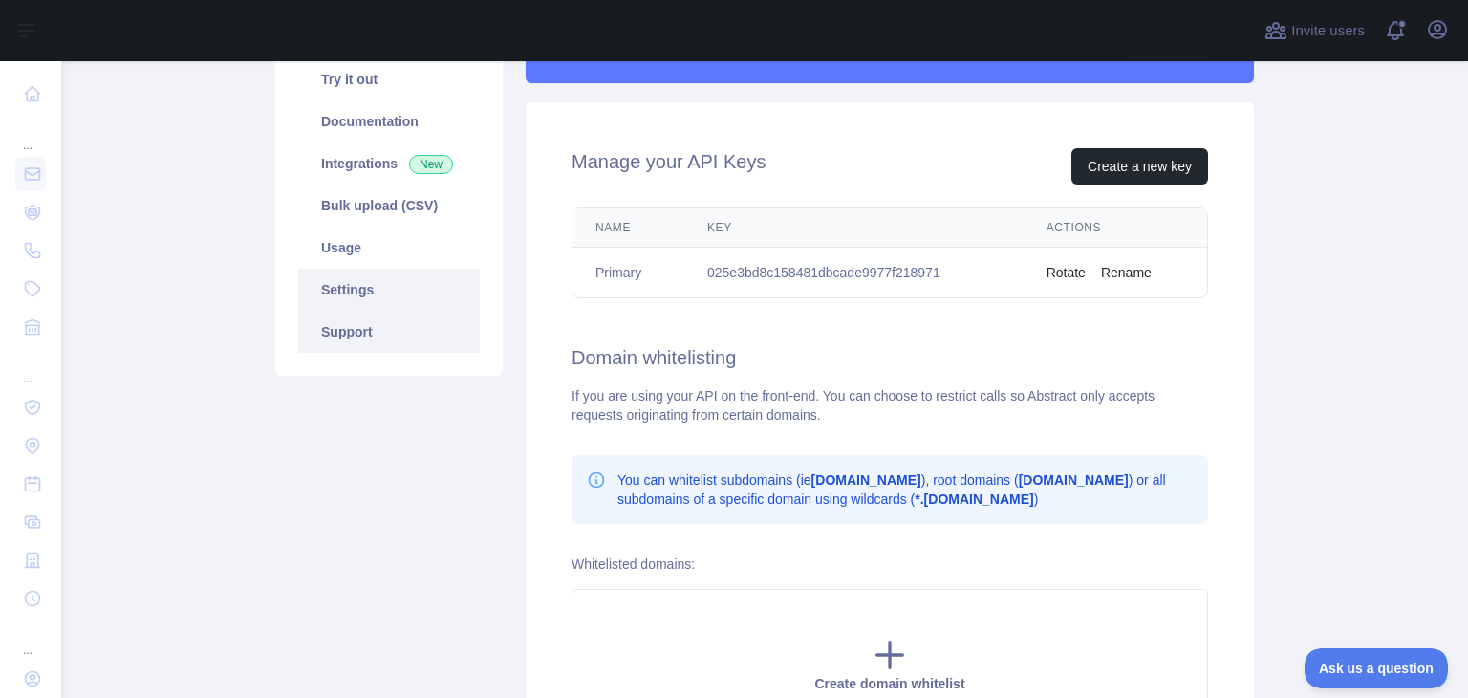
click at [368, 334] on link "Support" at bounding box center [389, 332] width 182 height 42
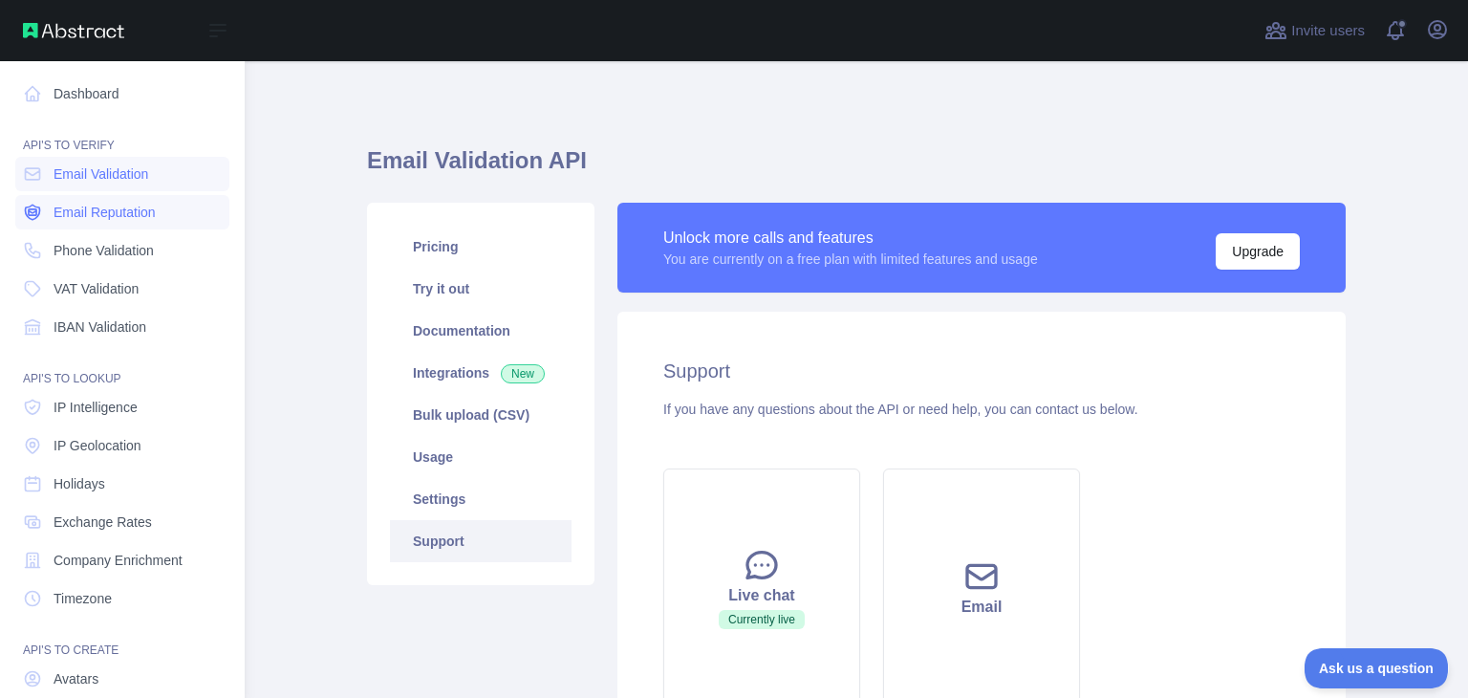
click at [48, 217] on link "Email Reputation" at bounding box center [122, 212] width 214 height 34
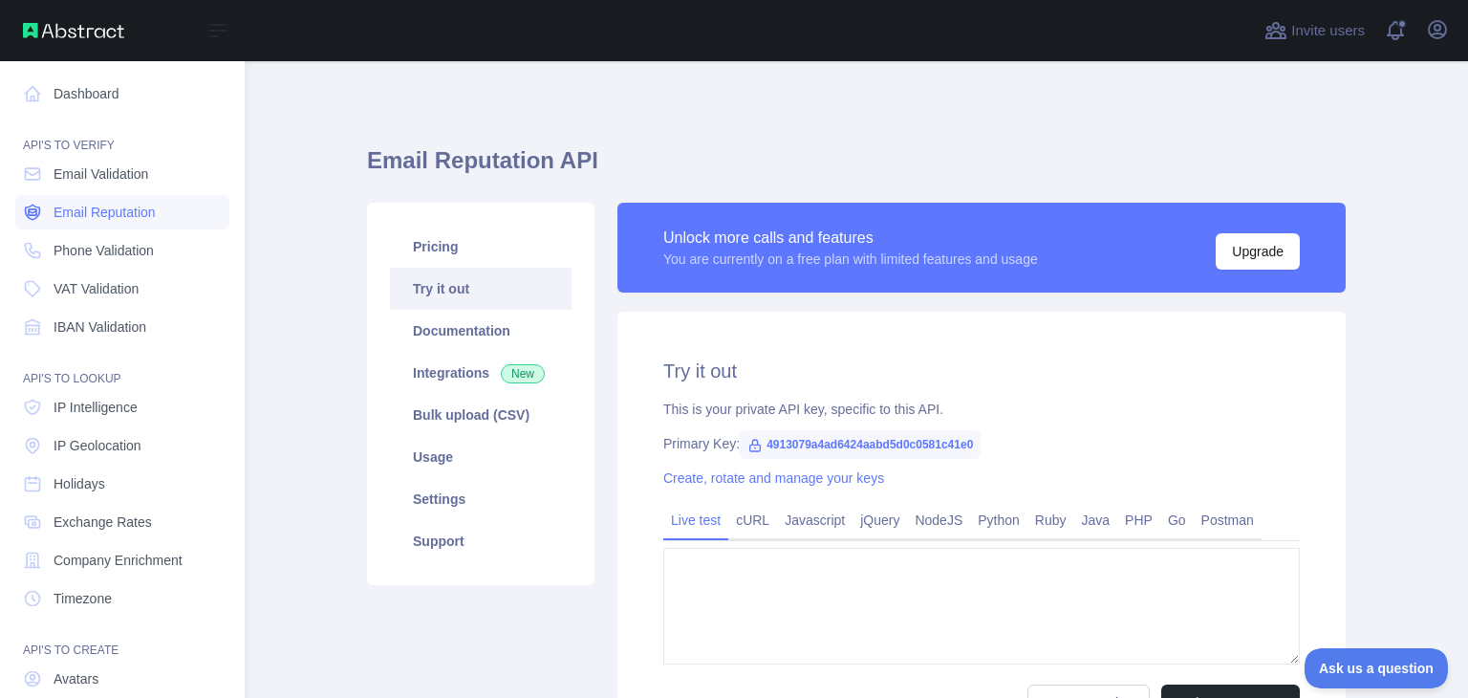
type textarea "**********"
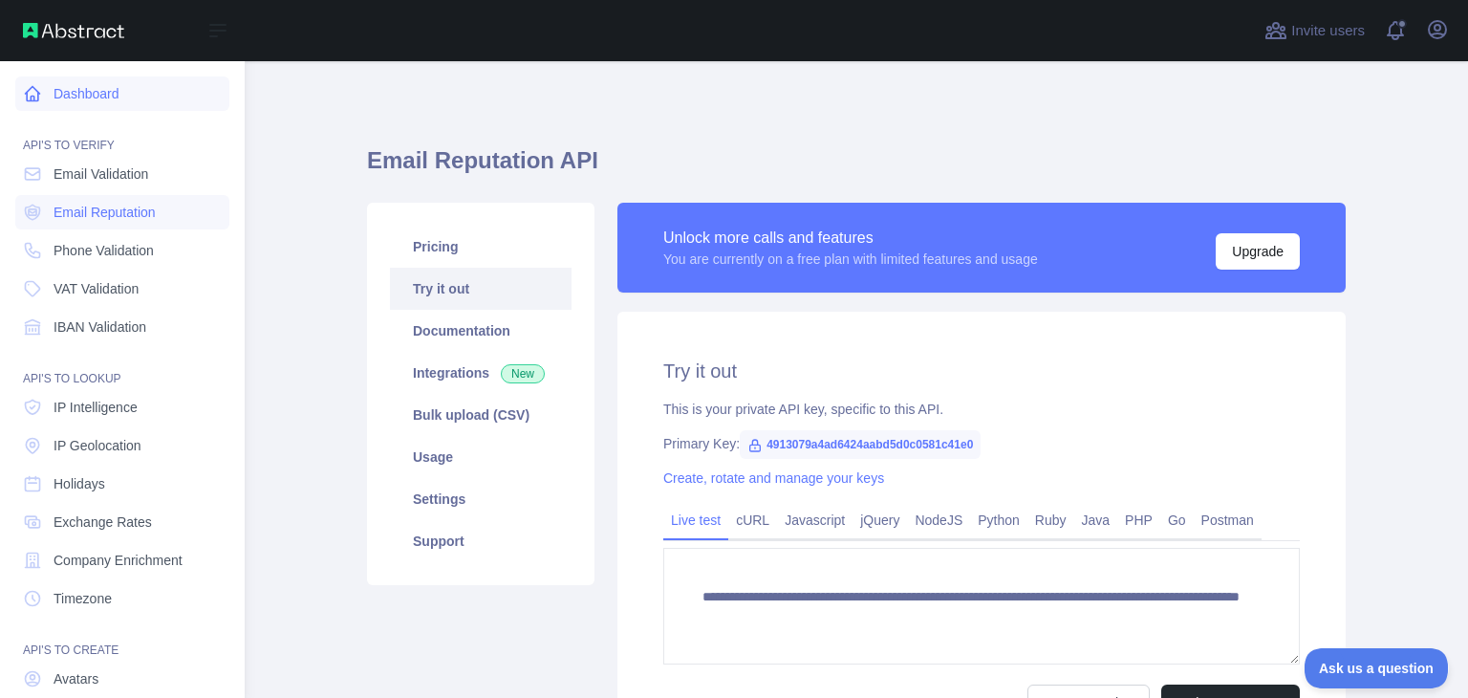
click at [164, 94] on link "Dashboard" at bounding box center [122, 93] width 214 height 34
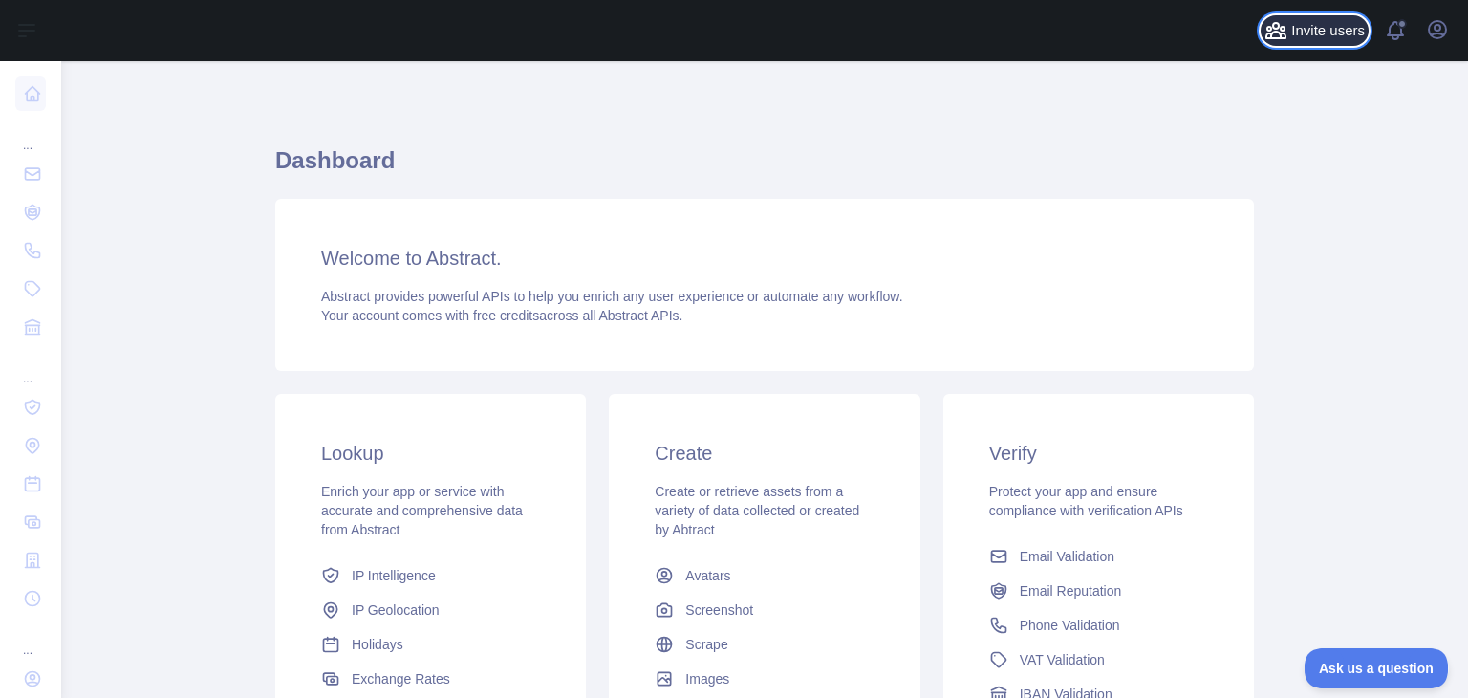
click at [1315, 36] on span "Invite users" at bounding box center [1328, 31] width 74 height 22
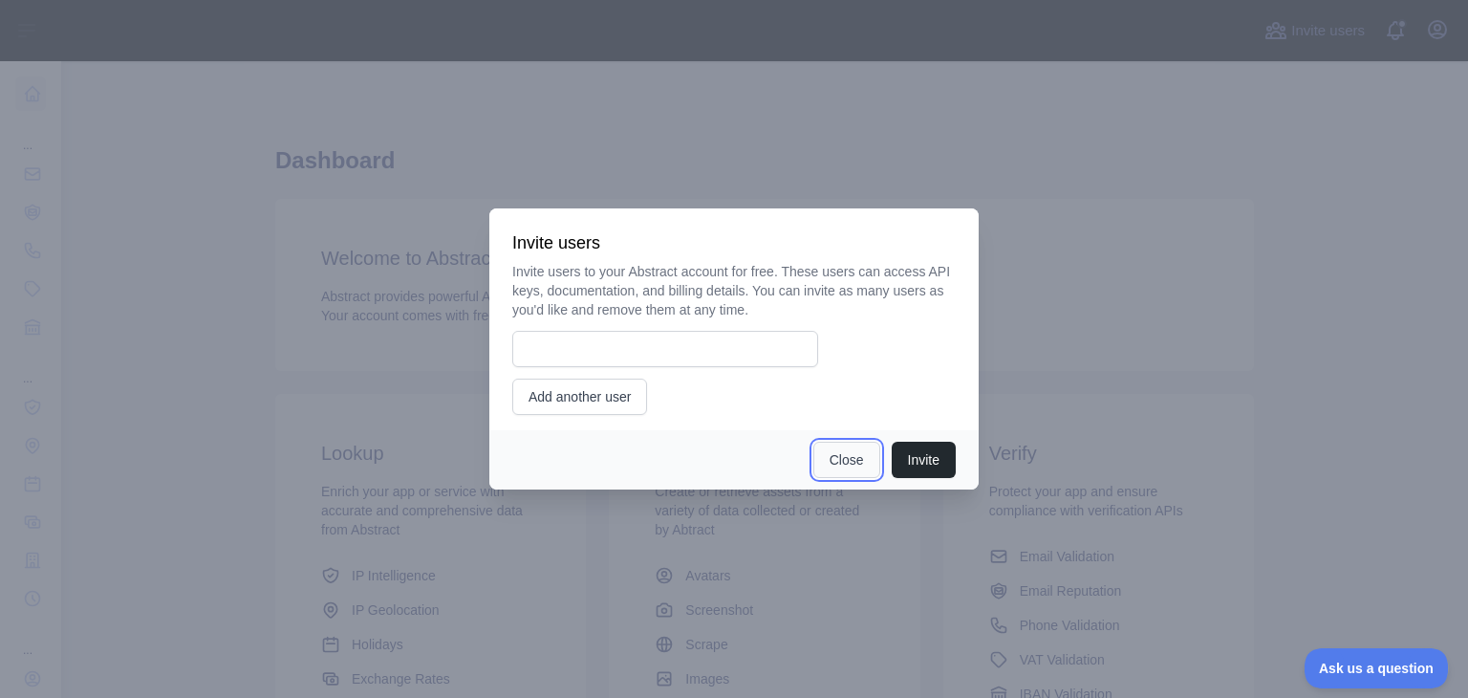
click at [849, 455] on button "Close" at bounding box center [846, 460] width 67 height 36
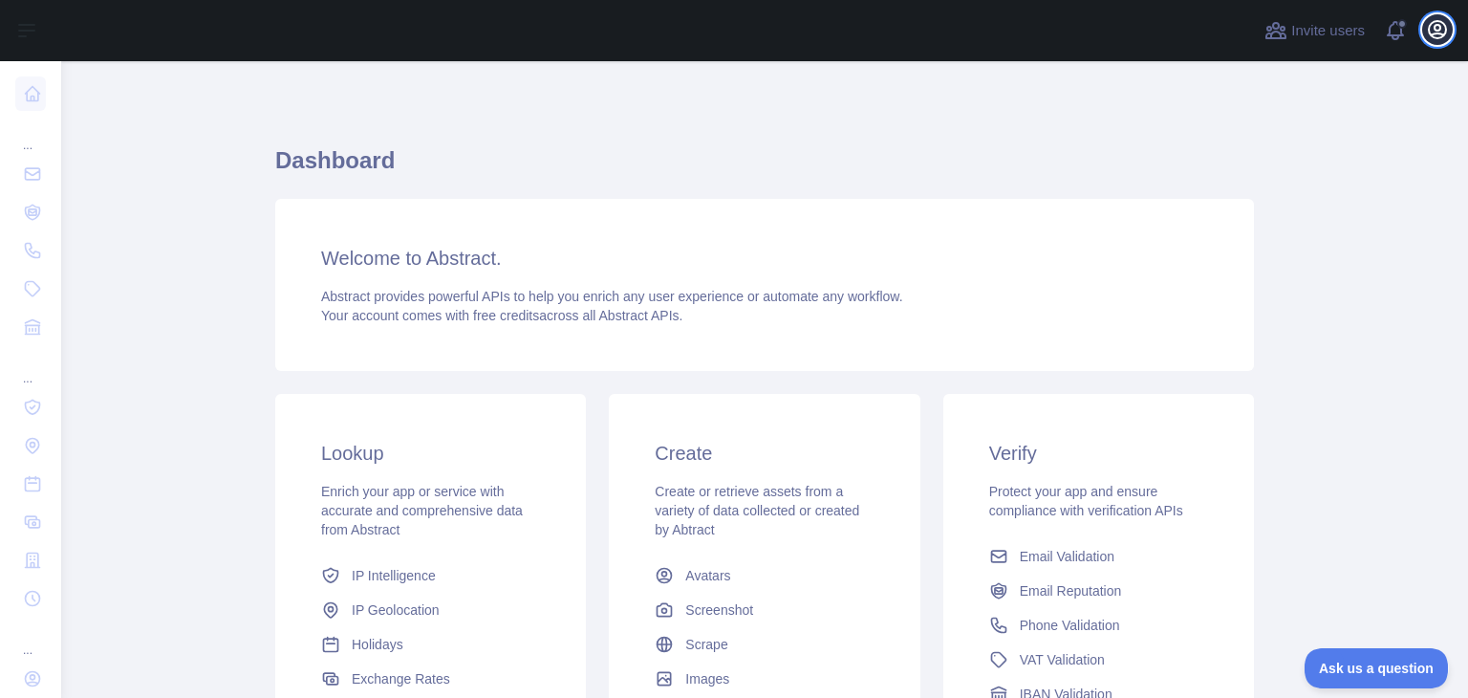
click at [1434, 32] on icon "button" at bounding box center [1437, 29] width 23 height 23
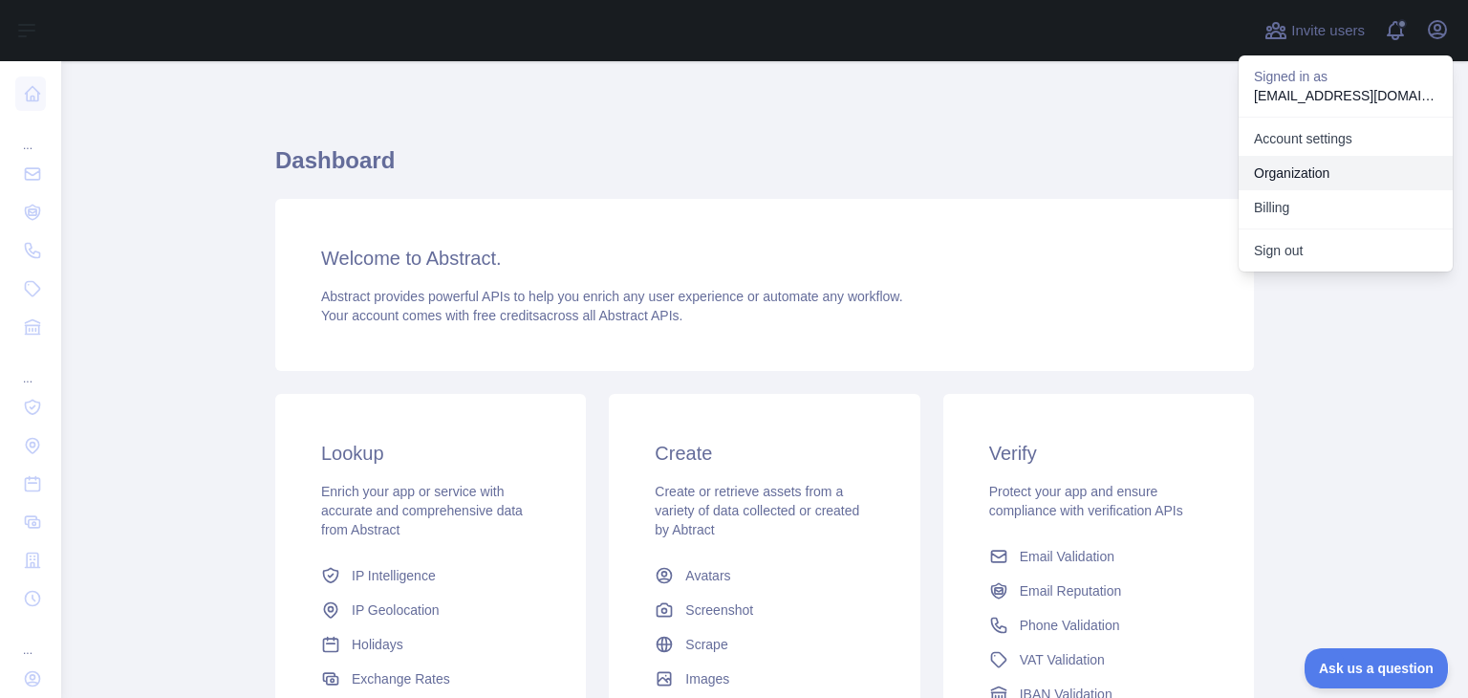
click at [1321, 183] on link "Organization" at bounding box center [1346, 173] width 214 height 34
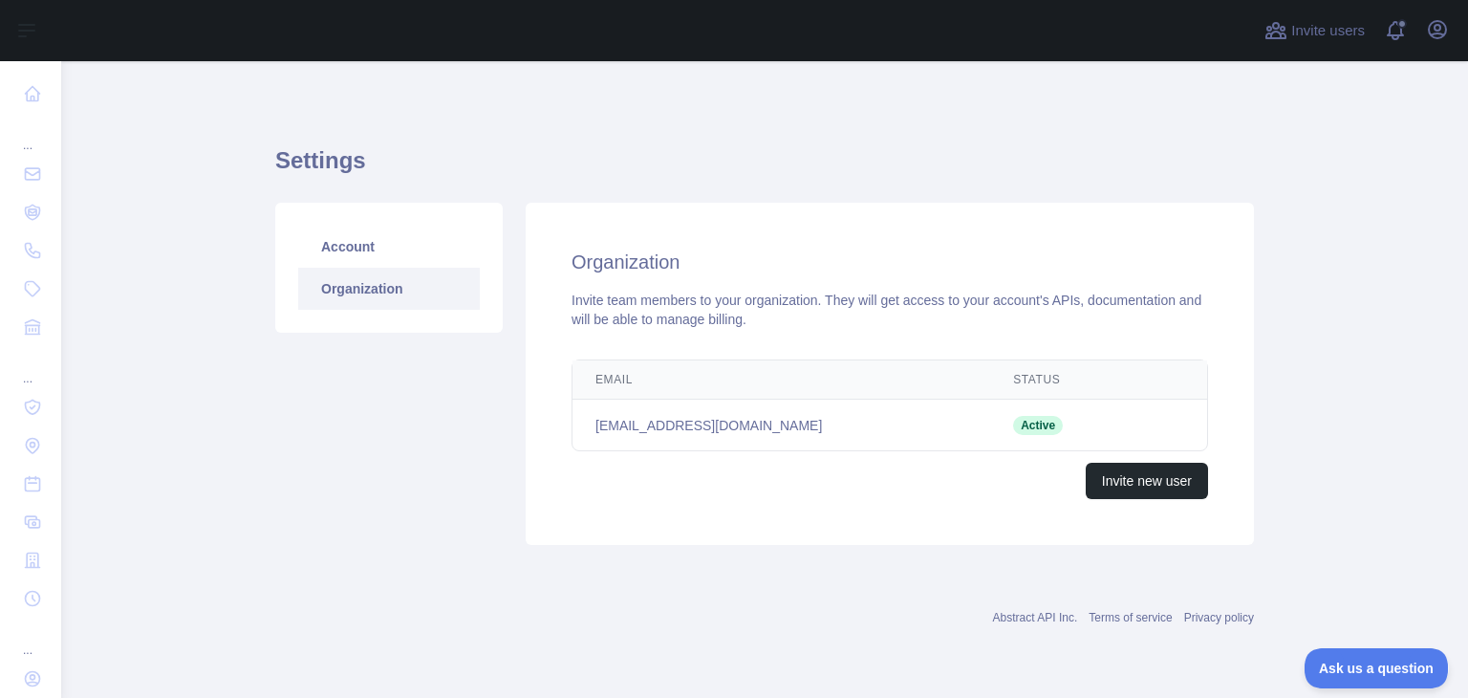
click at [456, 276] on link "Organization" at bounding box center [389, 289] width 182 height 42
click at [1435, 18] on icon "button" at bounding box center [1437, 29] width 23 height 23
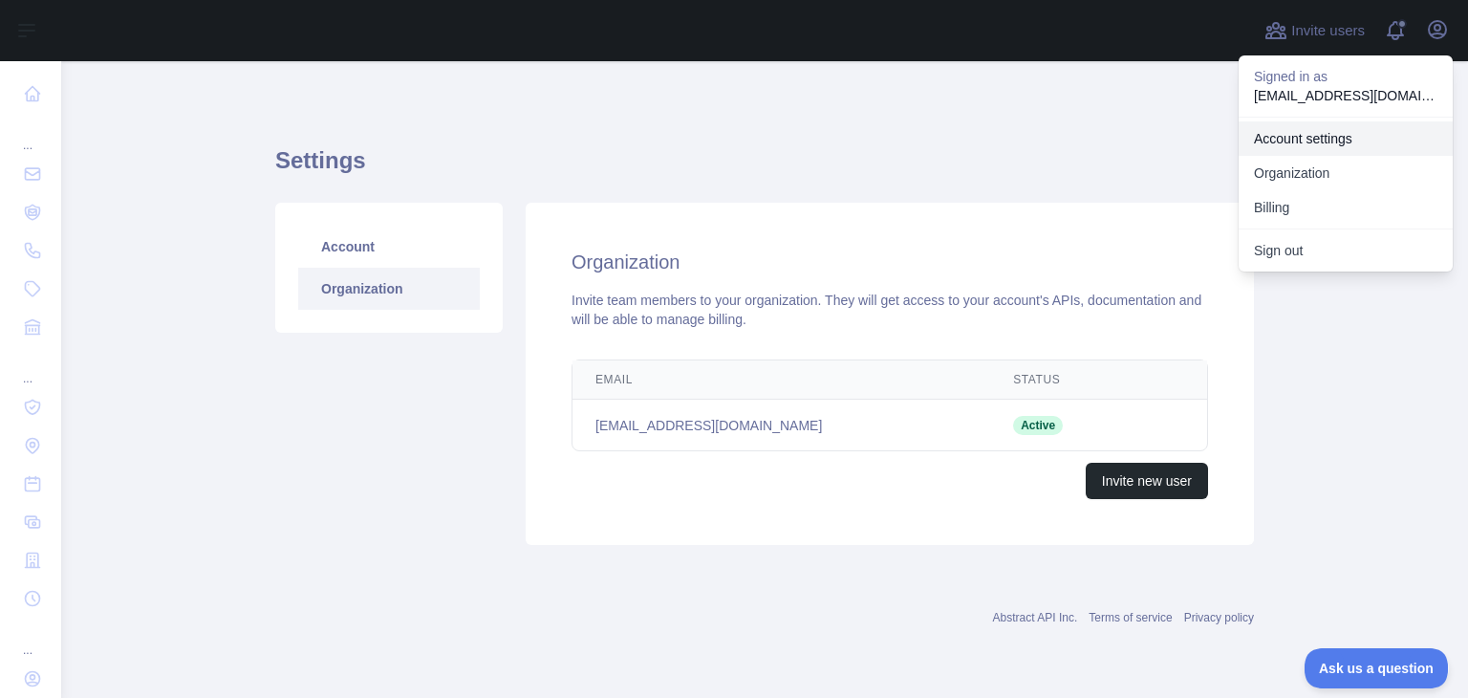
click at [1350, 135] on link "Account settings" at bounding box center [1346, 138] width 214 height 34
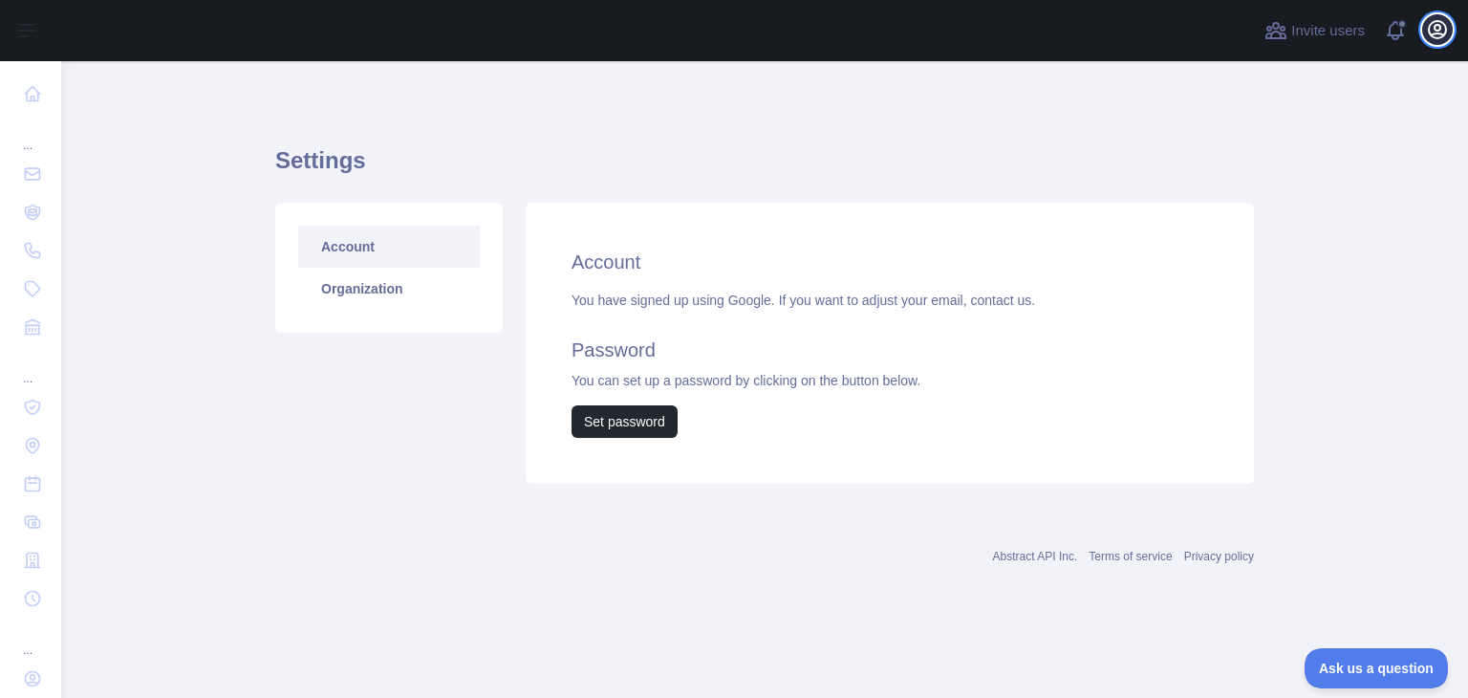
click at [1425, 35] on button "Open user menu" at bounding box center [1437, 29] width 31 height 31
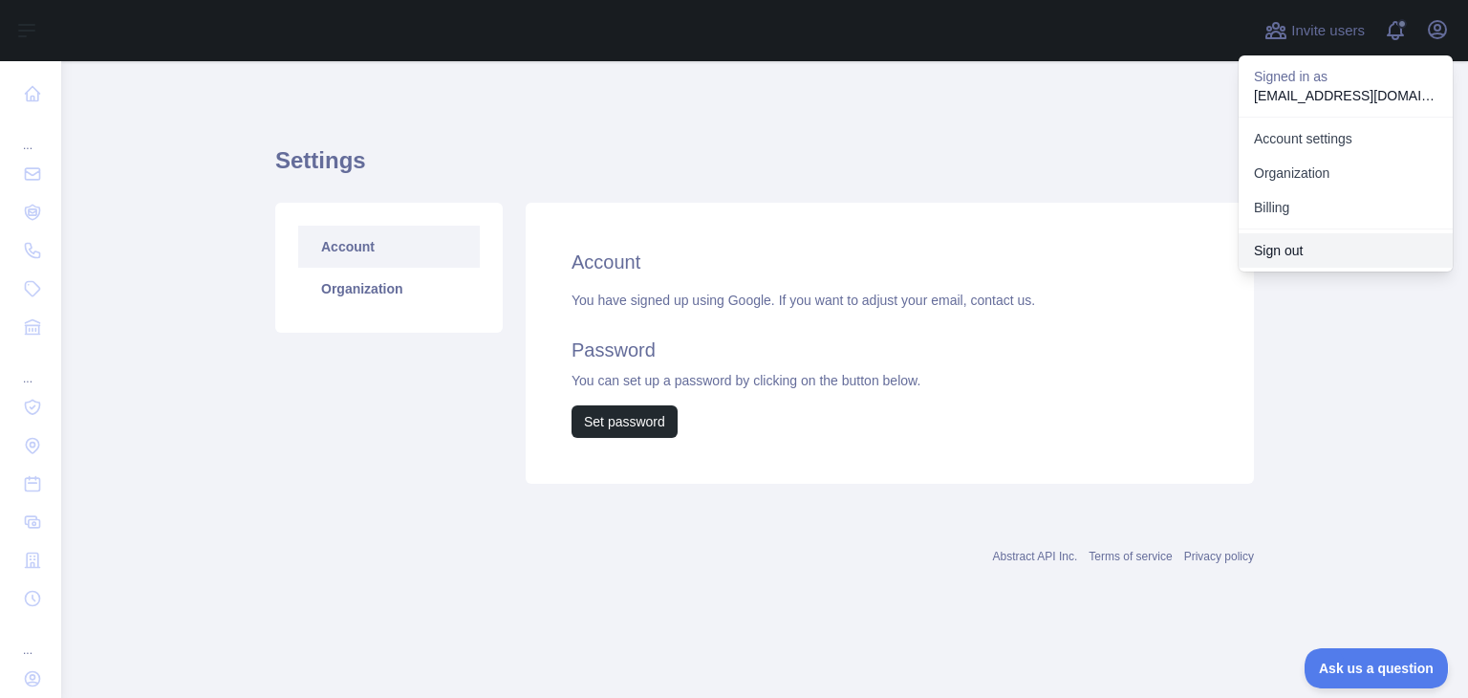
click at [1304, 245] on button "Sign out" at bounding box center [1346, 250] width 214 height 34
